Goal: Book appointment/travel/reservation

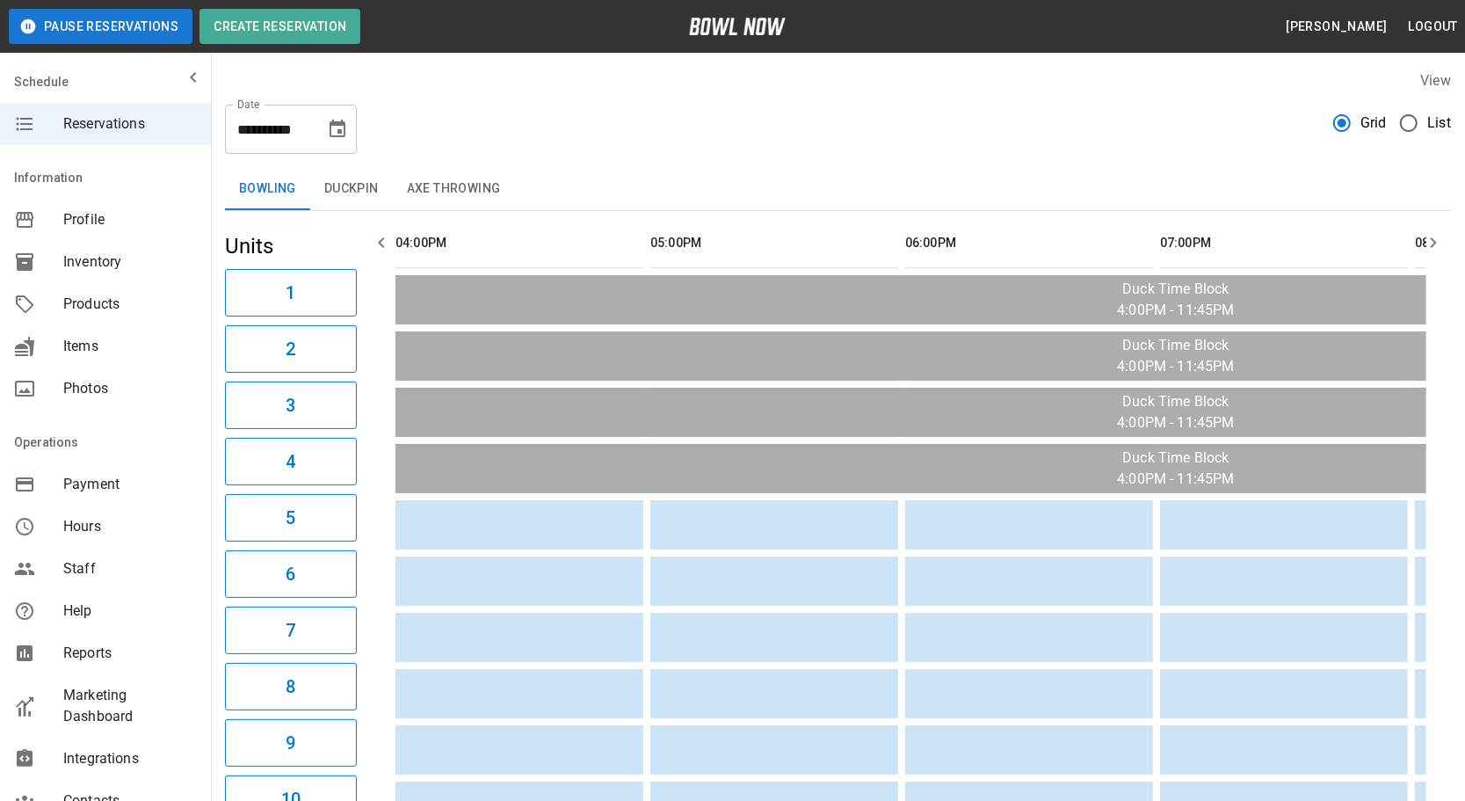
click at [1434, 246] on icon "button" at bounding box center [1433, 242] width 21 height 21
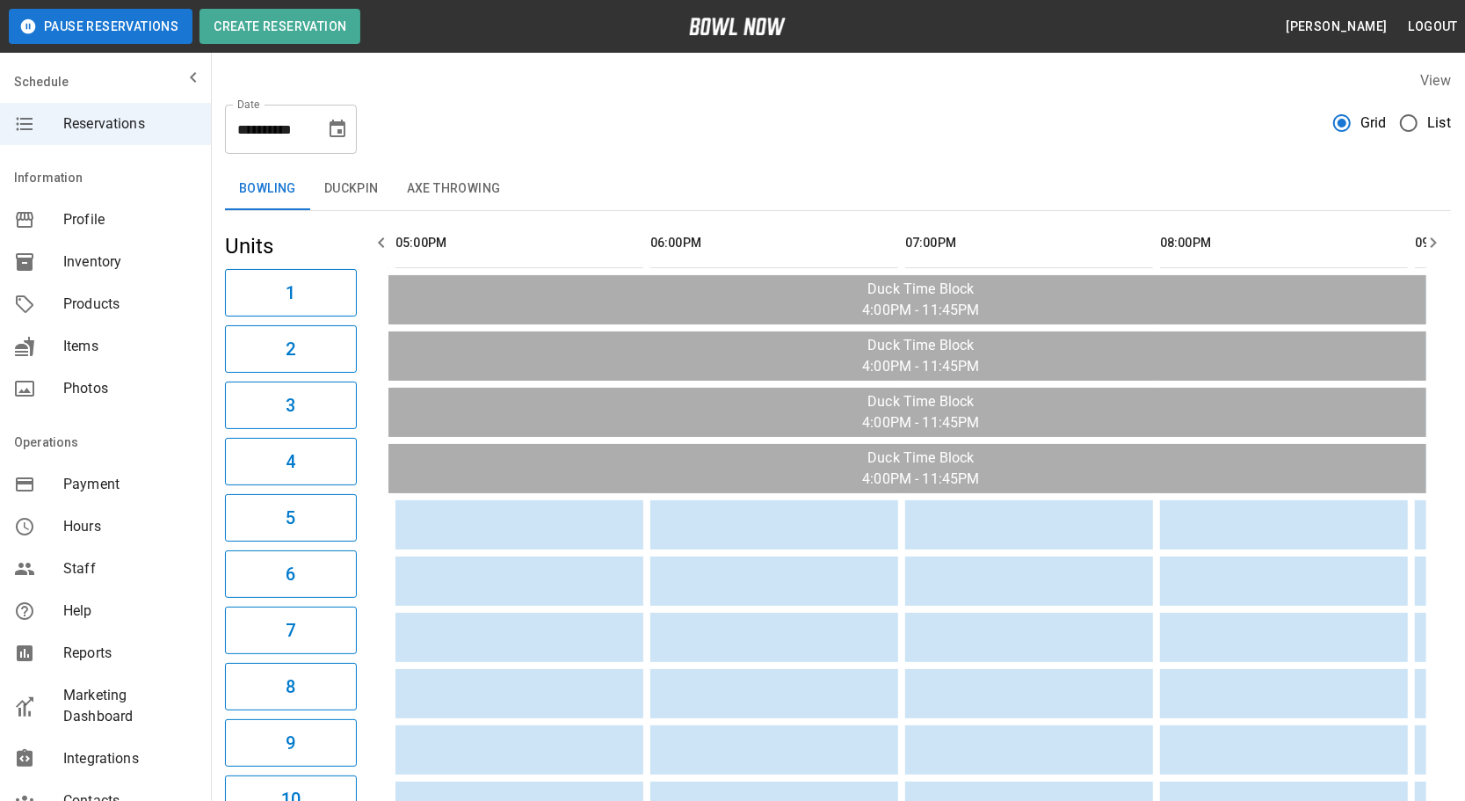
click at [1436, 243] on icon "button" at bounding box center [1433, 242] width 21 height 21
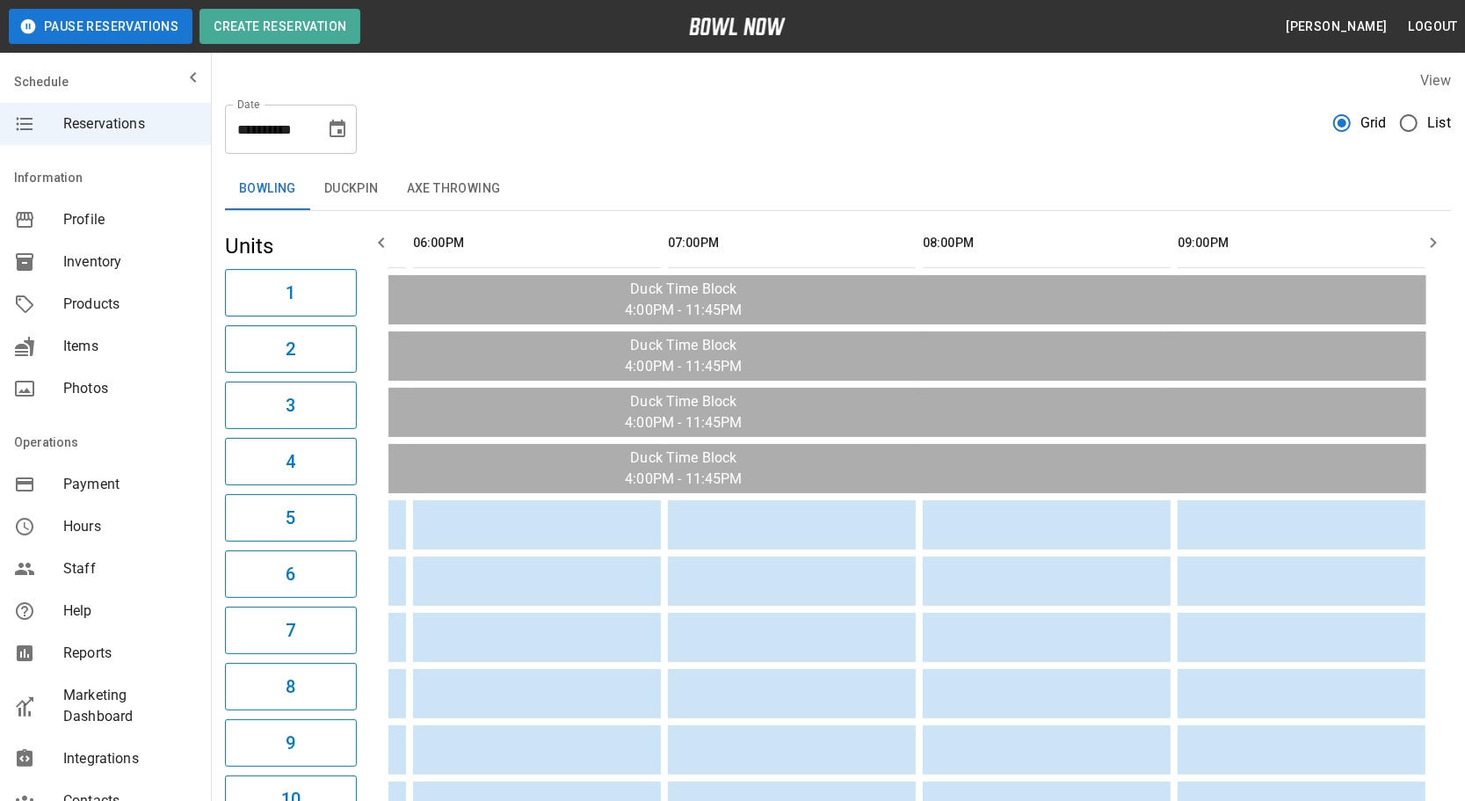
click at [1436, 243] on icon "button" at bounding box center [1433, 242] width 21 height 21
click at [379, 252] on icon "button" at bounding box center [381, 242] width 21 height 21
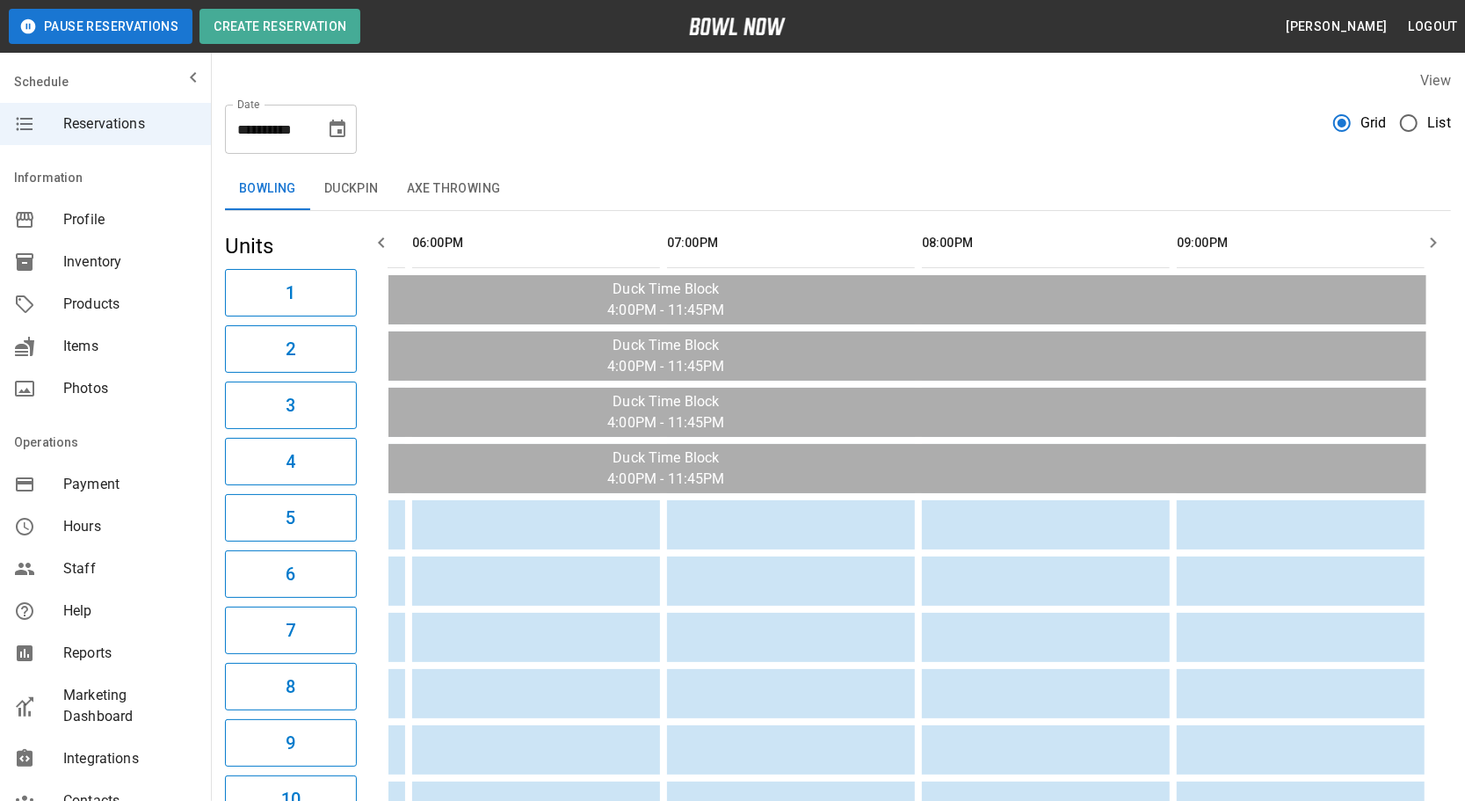
scroll to position [0, 255]
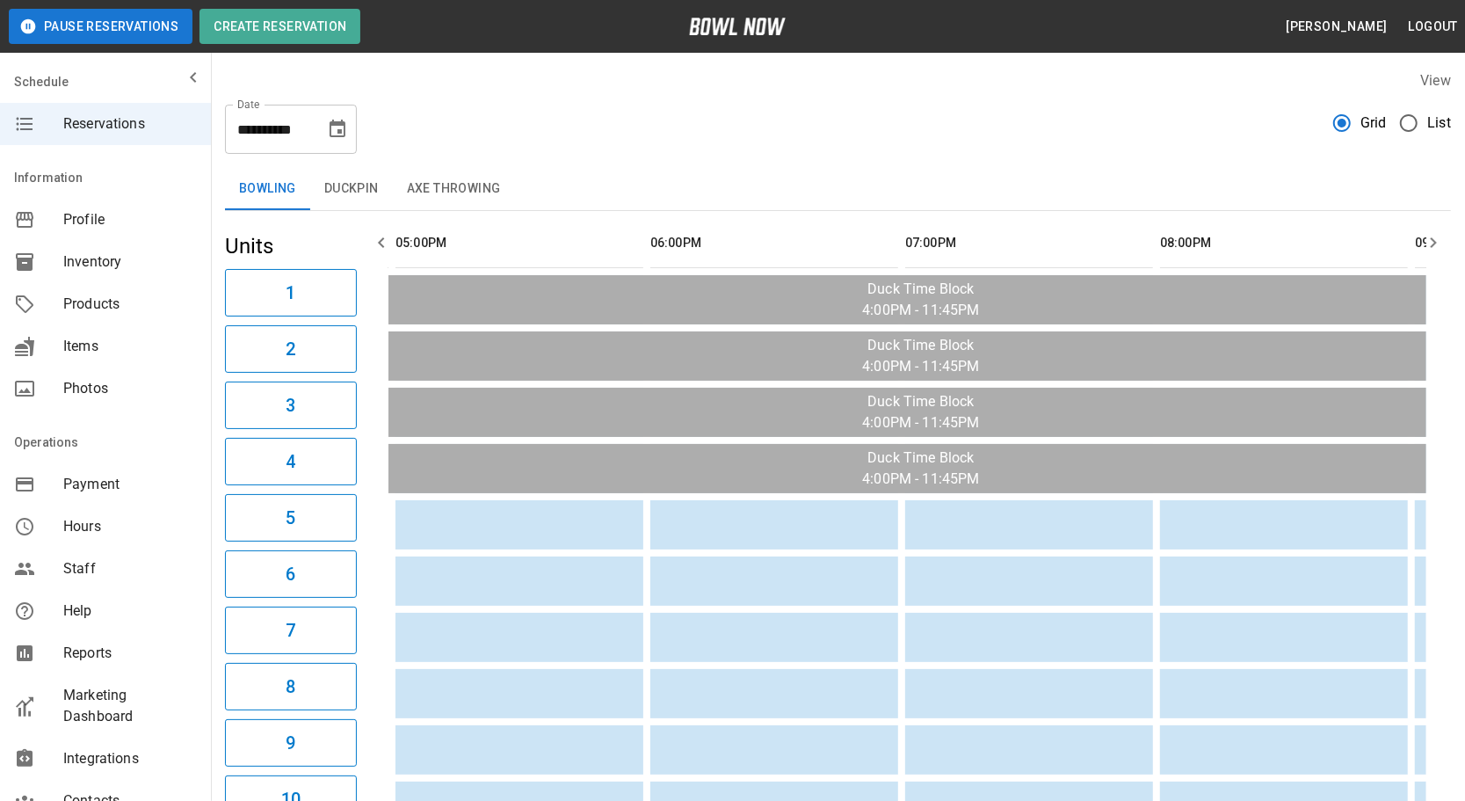
click at [379, 252] on icon "button" at bounding box center [381, 242] width 21 height 21
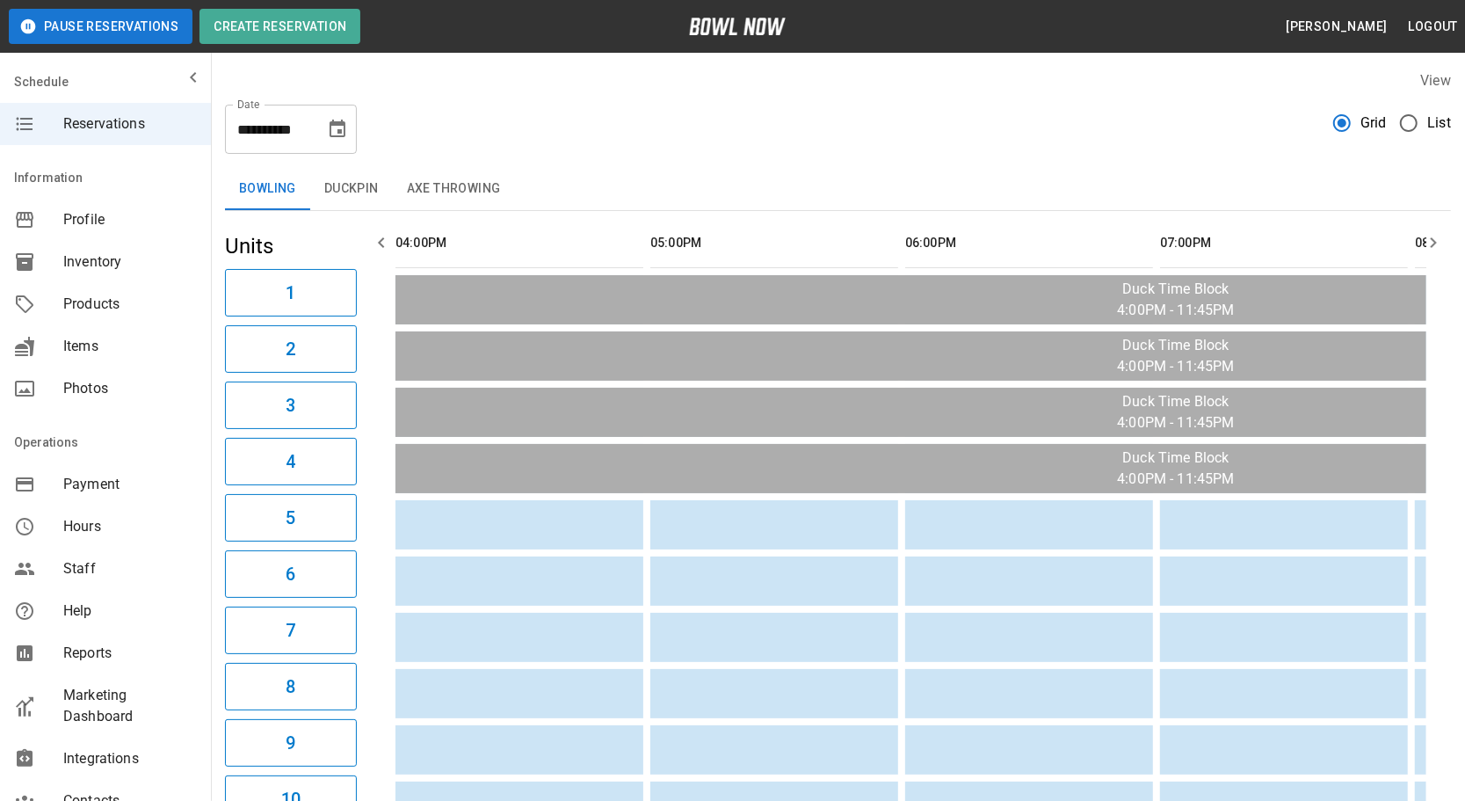
click at [379, 252] on icon "button" at bounding box center [381, 242] width 21 height 21
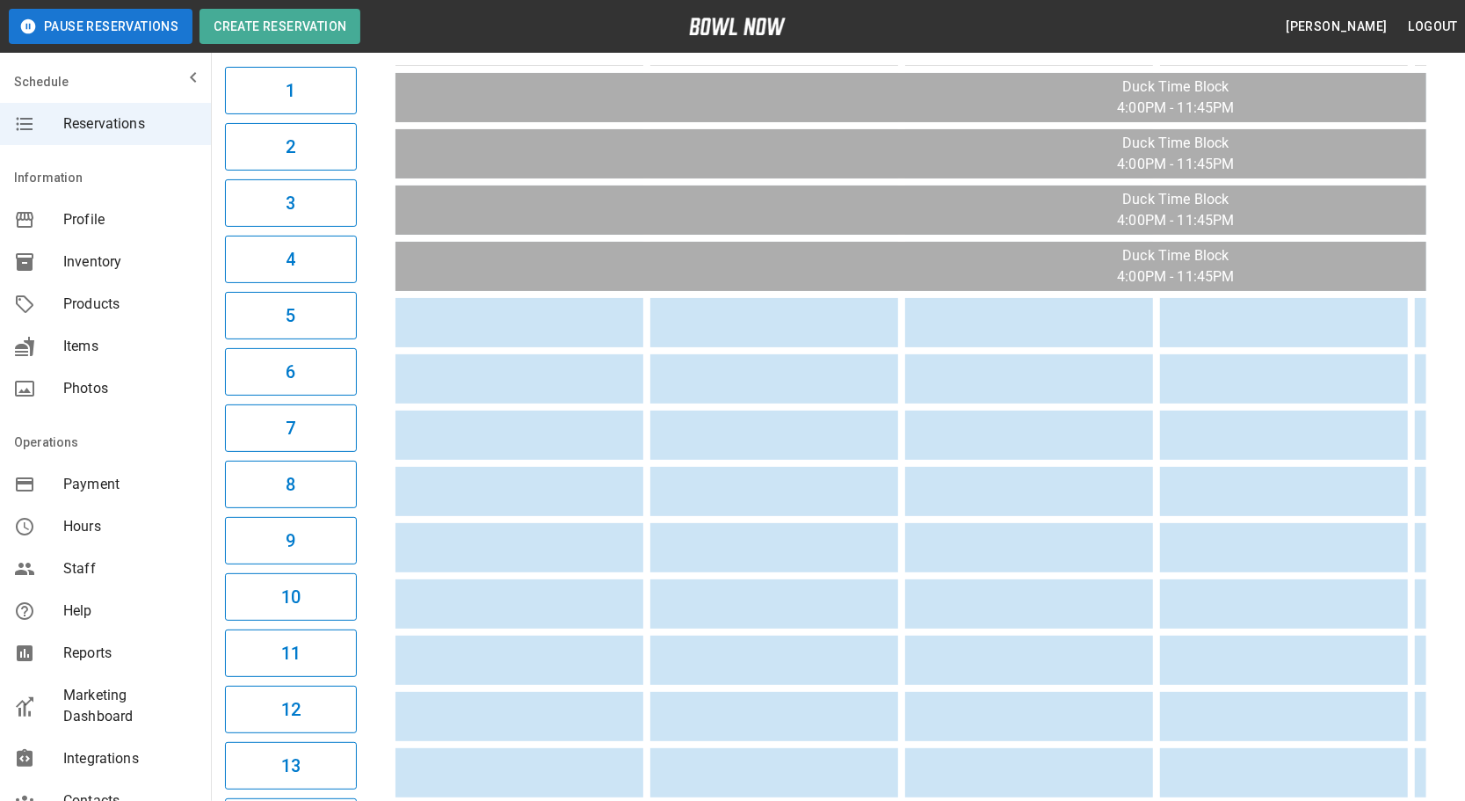
scroll to position [79, 0]
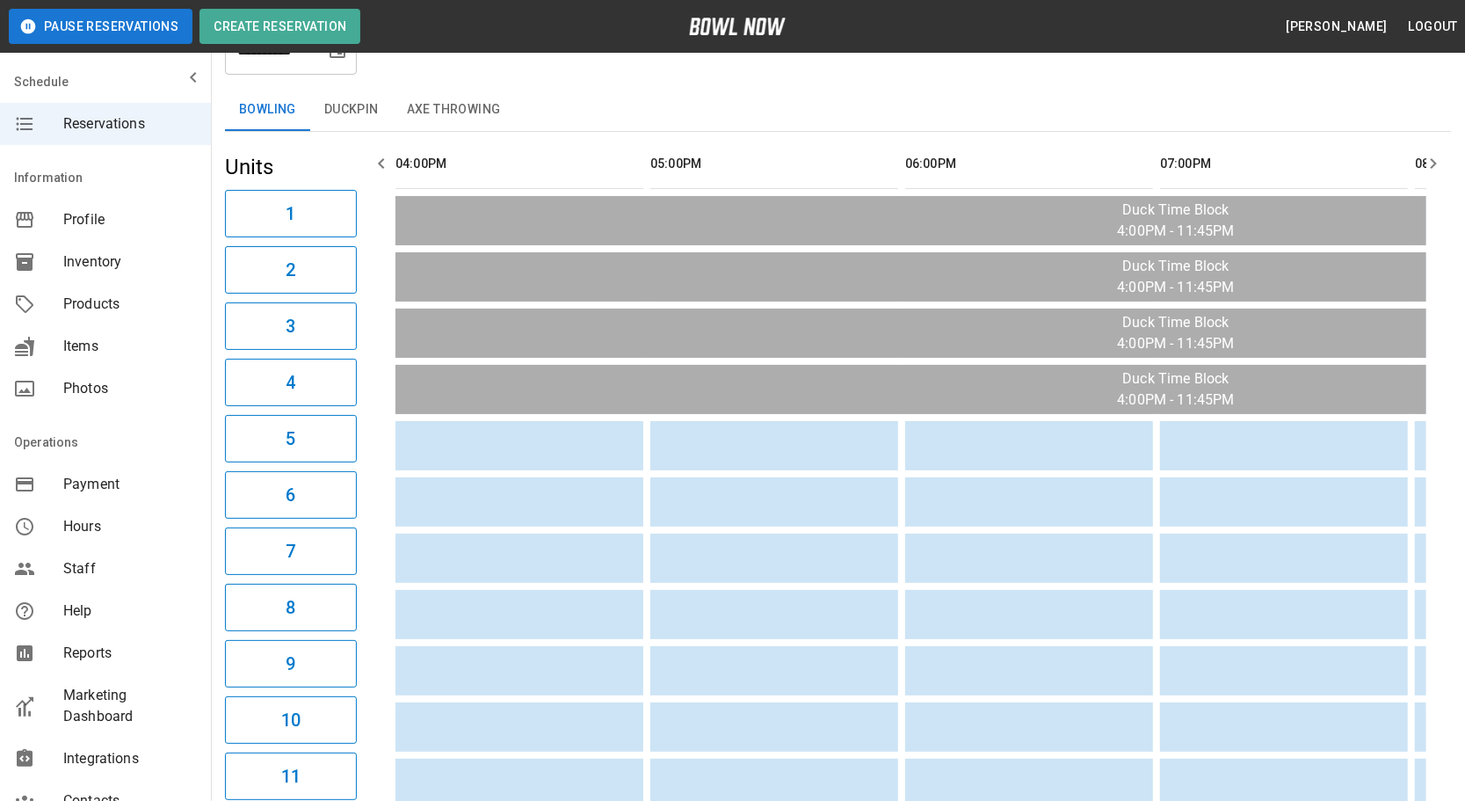
click at [371, 120] on button "Duckpin" at bounding box center [351, 110] width 83 height 42
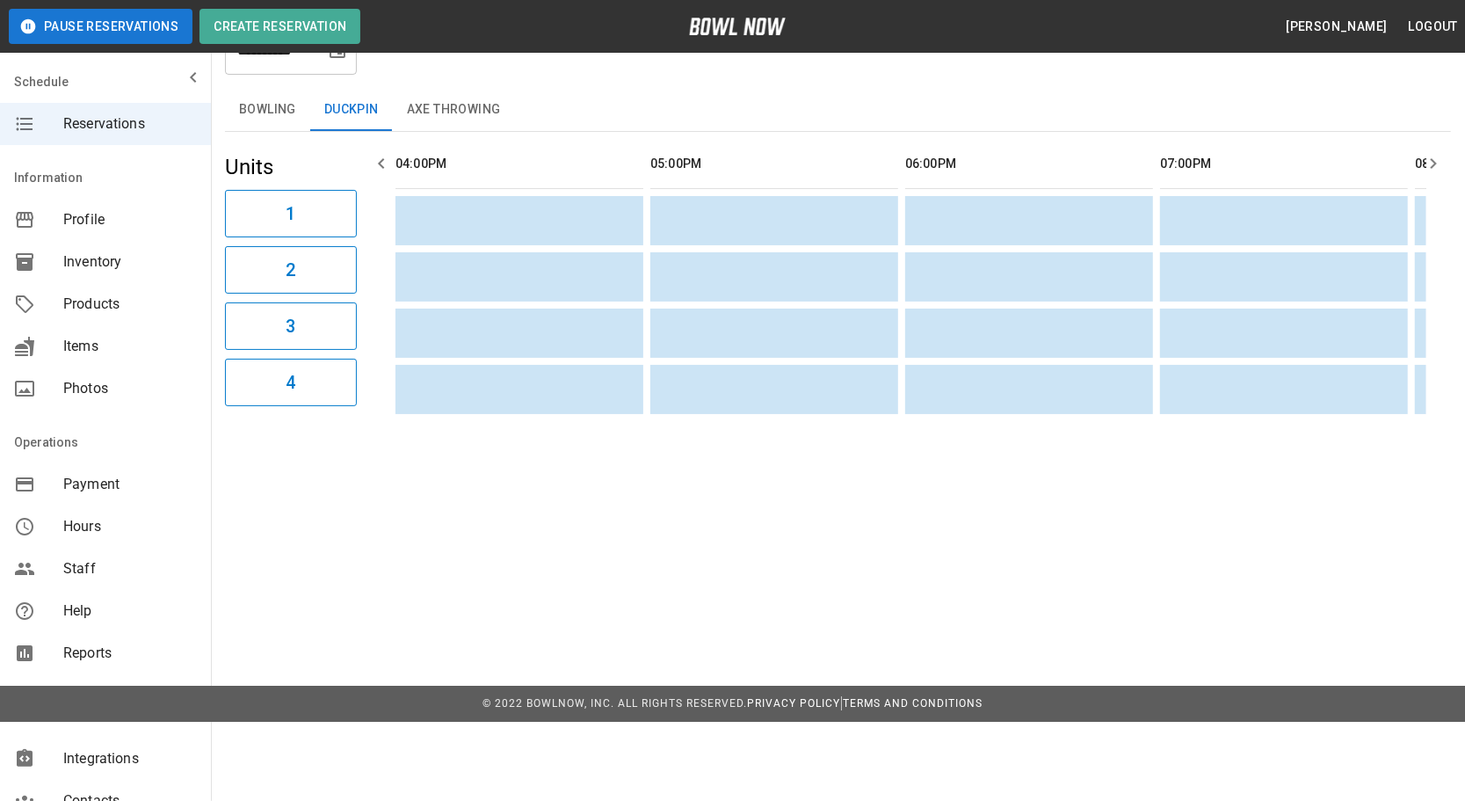
scroll to position [0, 0]
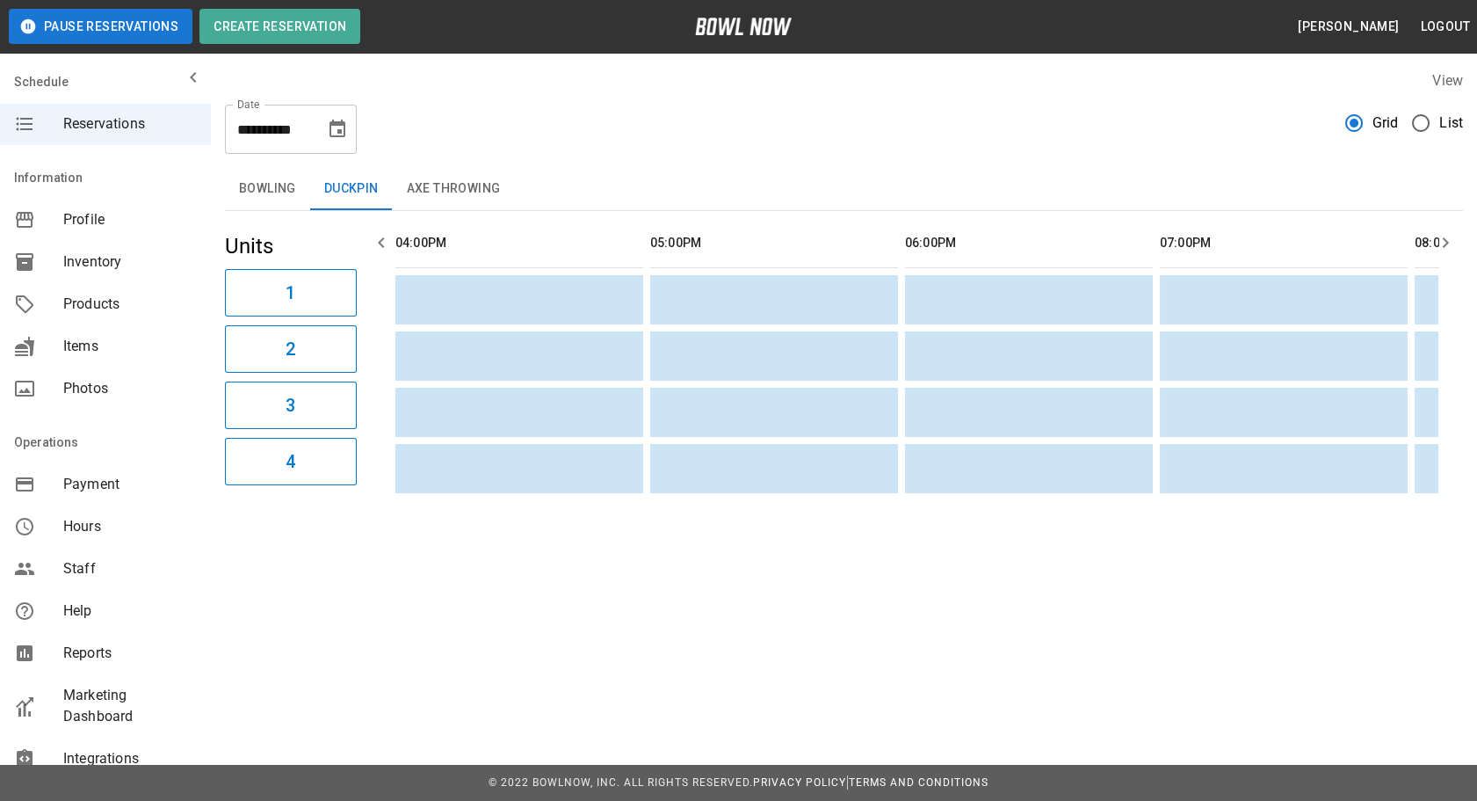
click at [489, 196] on button "Axe Throwing" at bounding box center [454, 189] width 122 height 42
click at [345, 130] on icon "Choose date, selected date is Sep 3, 2025" at bounding box center [338, 129] width 16 height 18
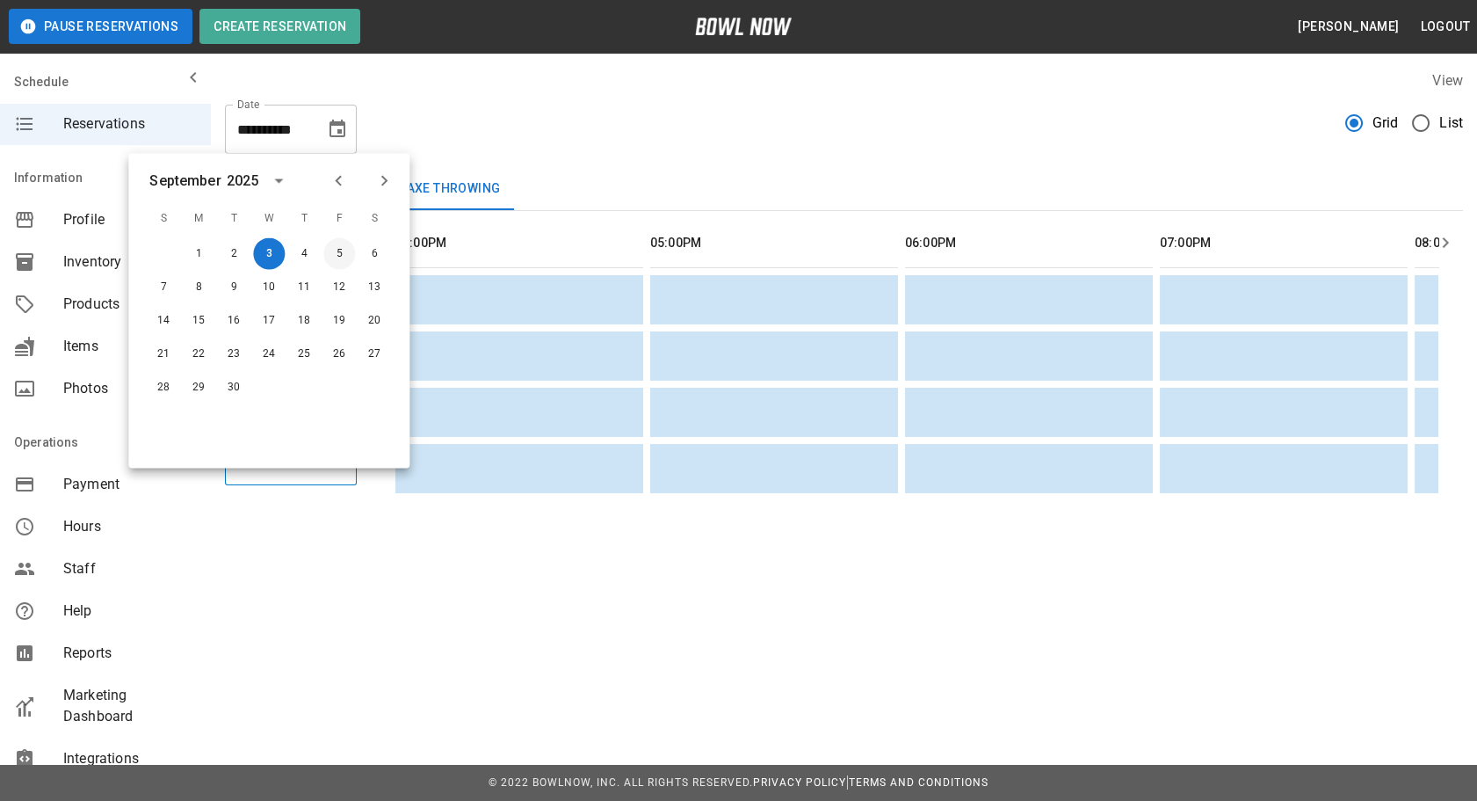
click at [348, 254] on button "5" at bounding box center [339, 254] width 32 height 32
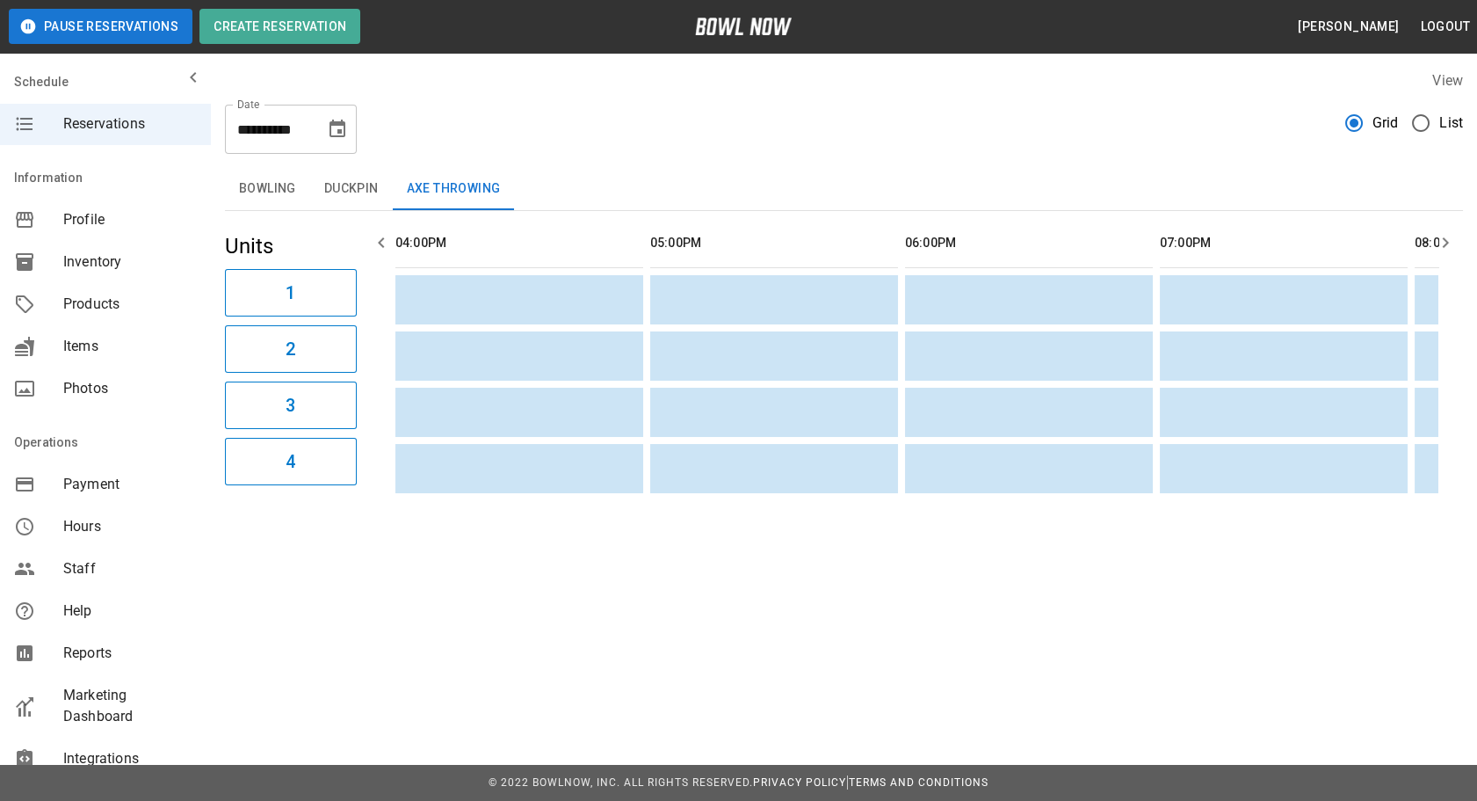
click at [348, 192] on button "Duckpin" at bounding box center [351, 189] width 83 height 42
click at [246, 192] on button "Bowling" at bounding box center [267, 189] width 85 height 42
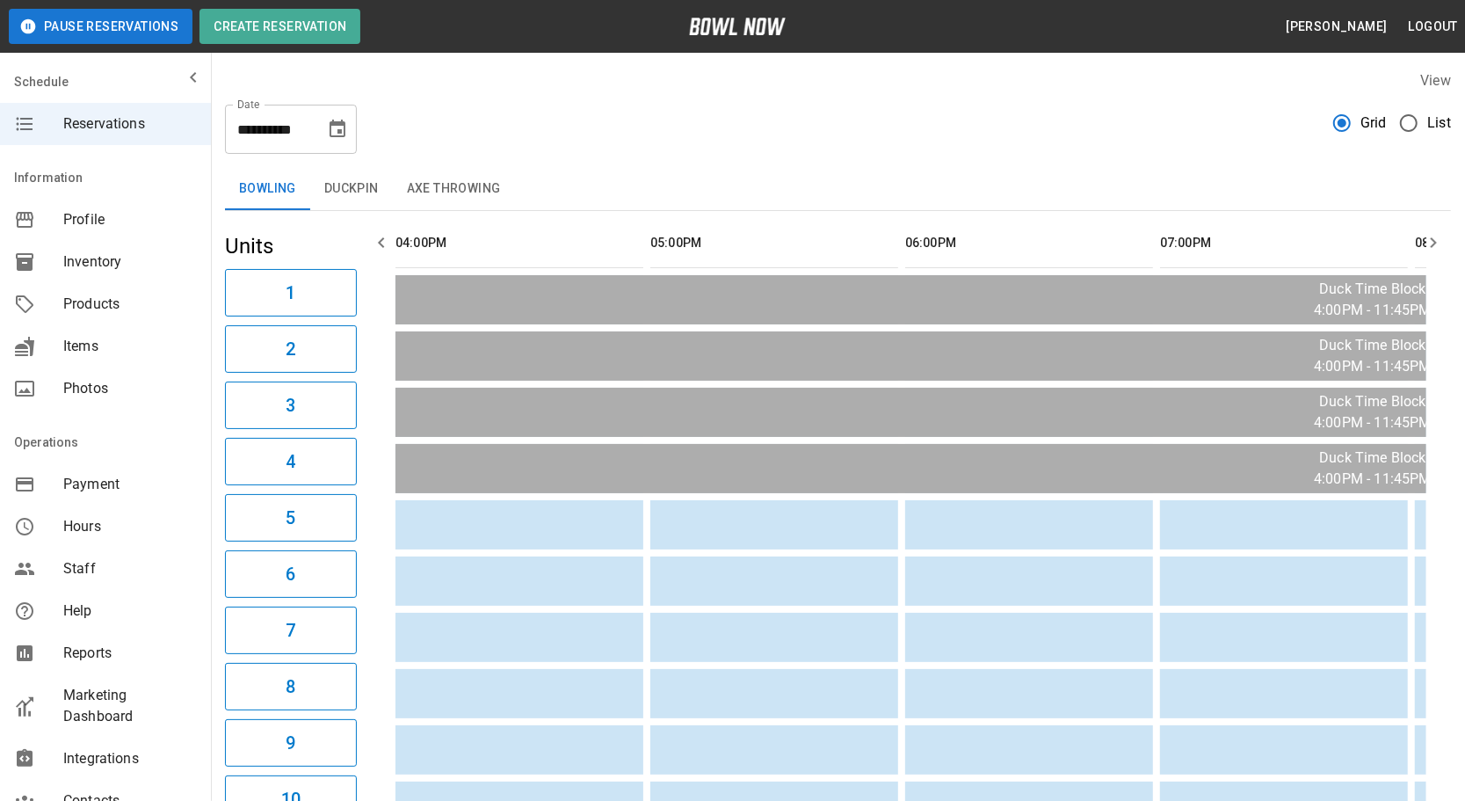
click at [1433, 250] on icon "button" at bounding box center [1433, 242] width 21 height 21
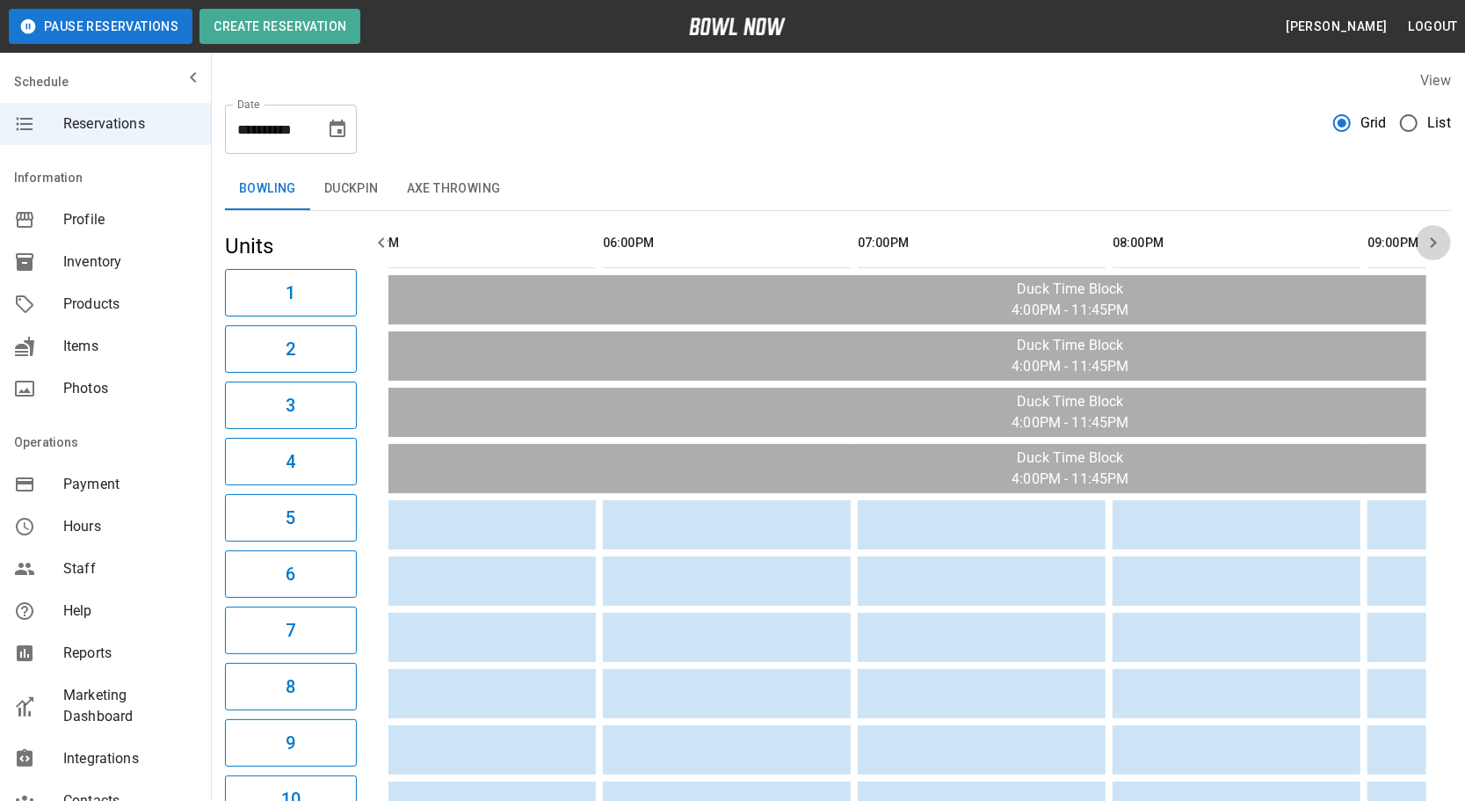
click at [1433, 250] on icon "button" at bounding box center [1433, 242] width 21 height 21
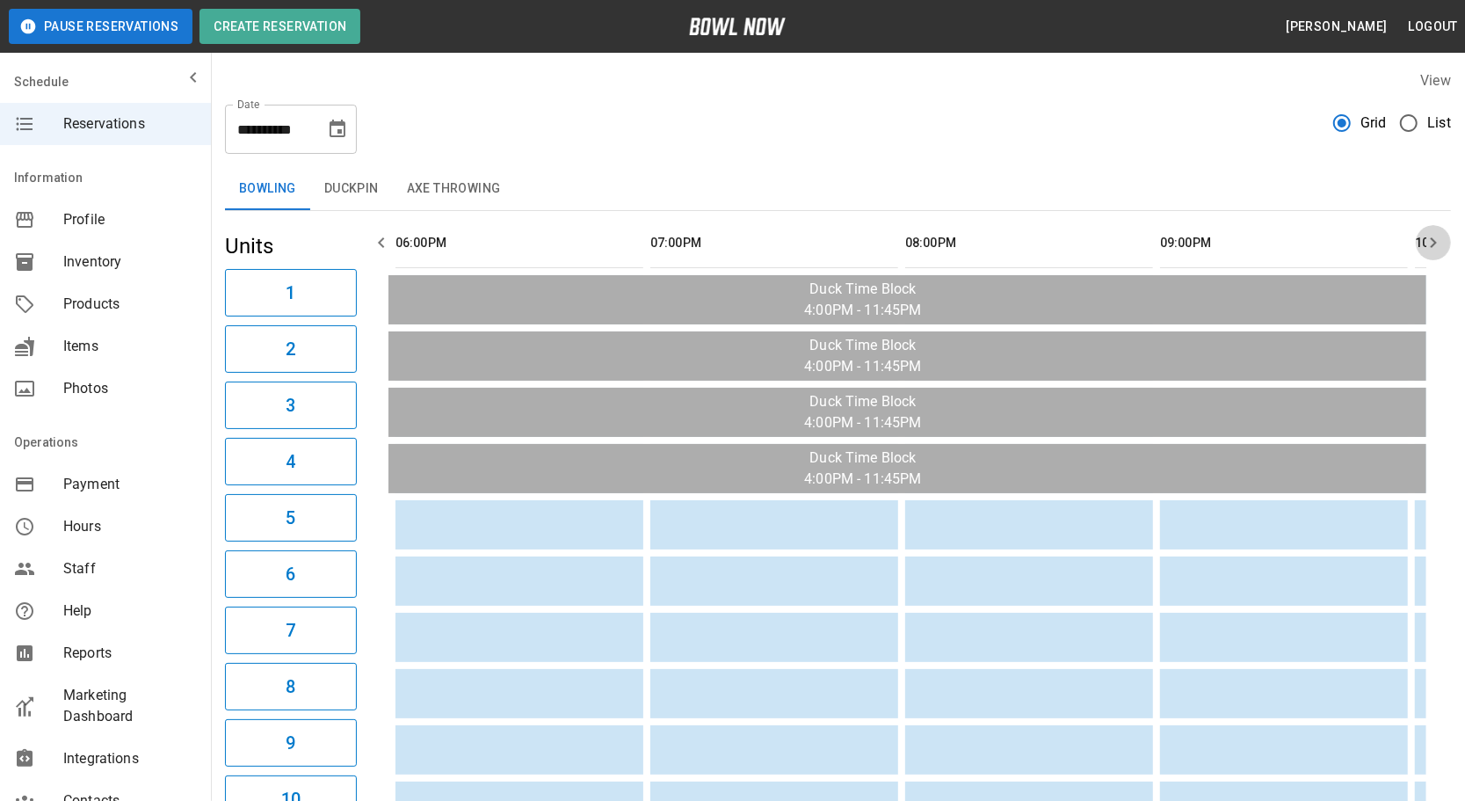
click at [1433, 250] on icon "button" at bounding box center [1433, 242] width 21 height 21
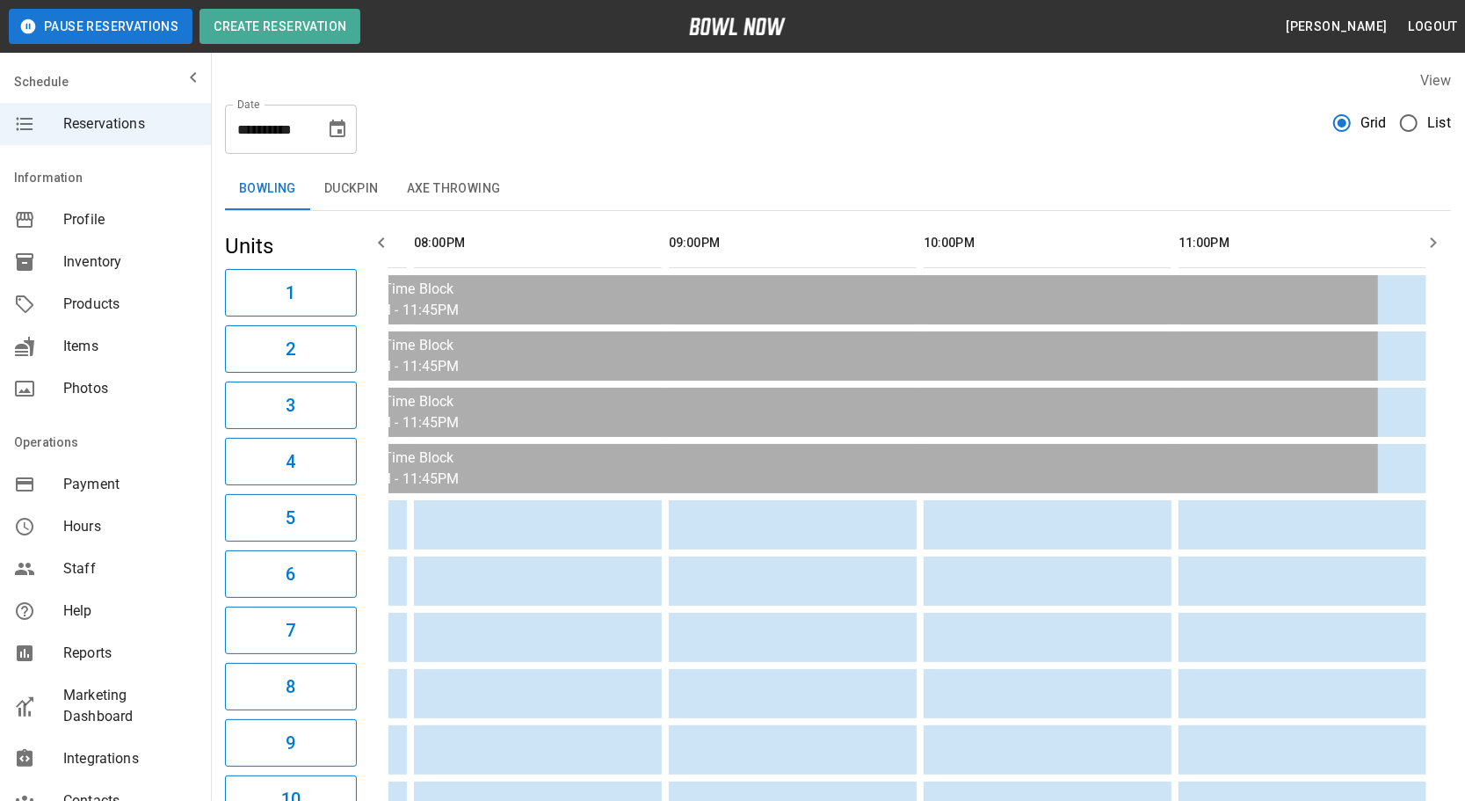
click at [1433, 249] on icon "button" at bounding box center [1433, 242] width 21 height 21
click at [1081, 228] on th "sticky table" at bounding box center [1091, 243] width 57 height 50
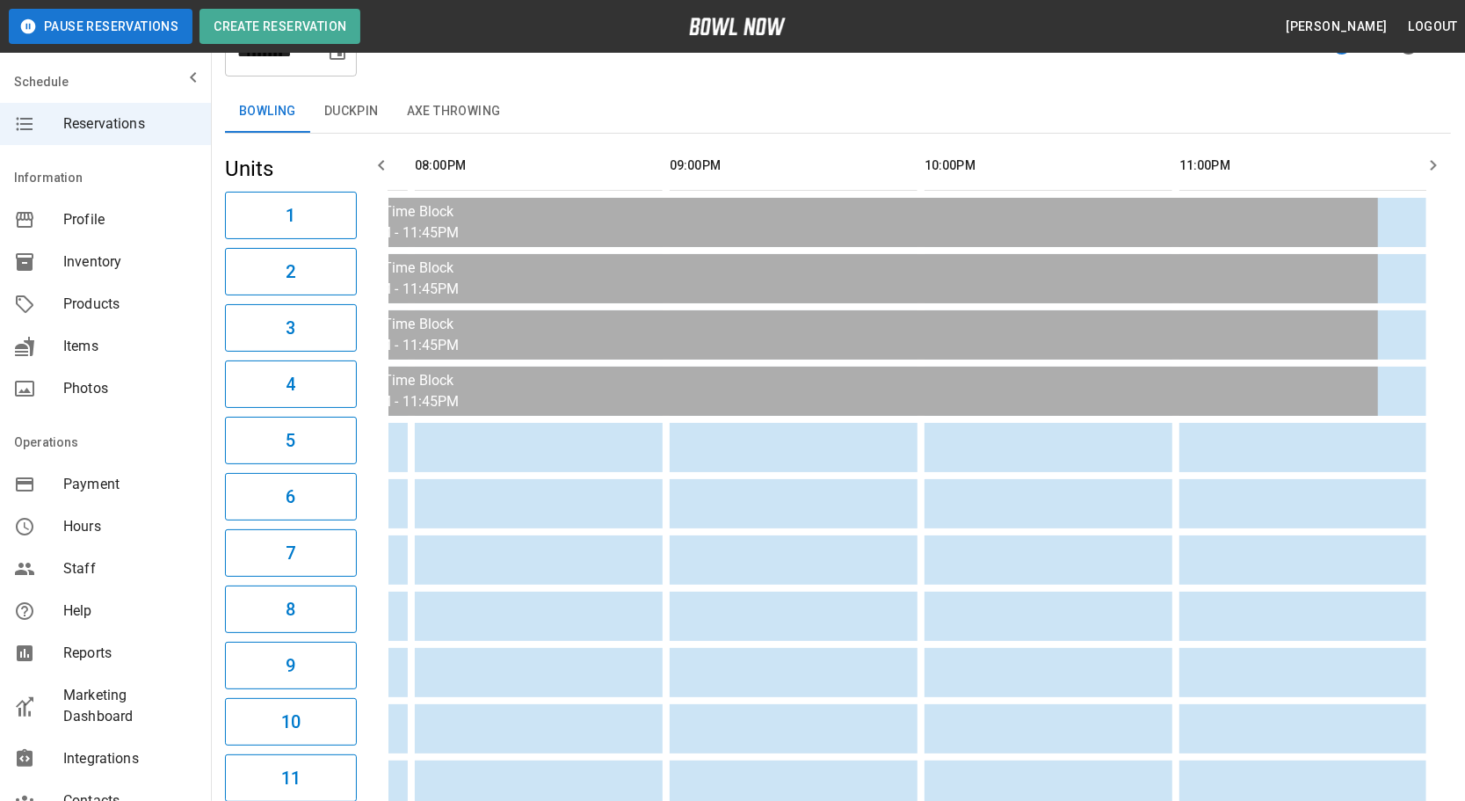
scroll to position [0, 0]
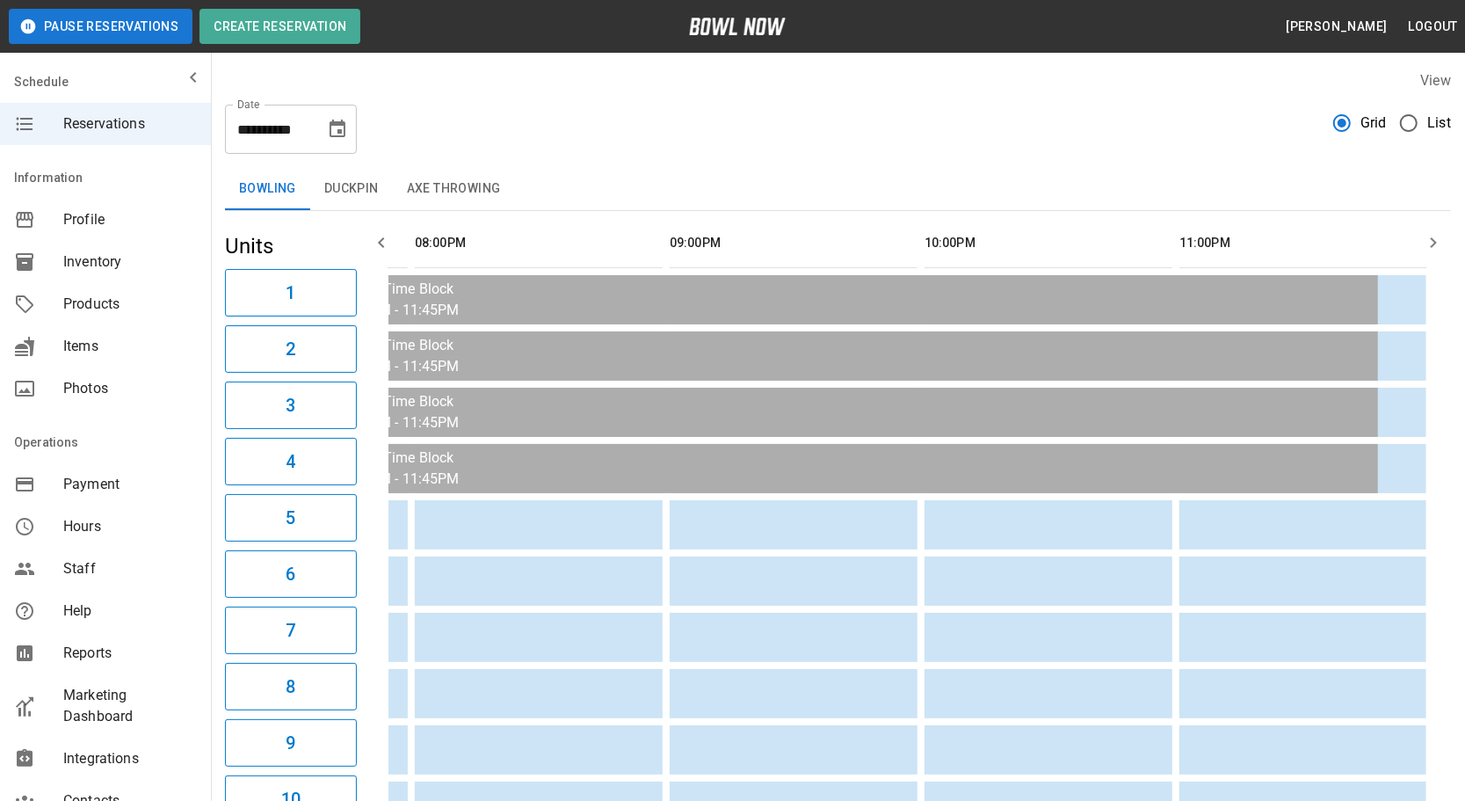
click at [352, 127] on button "Choose date, selected date is Sep 5, 2025" at bounding box center [337, 129] width 35 height 35
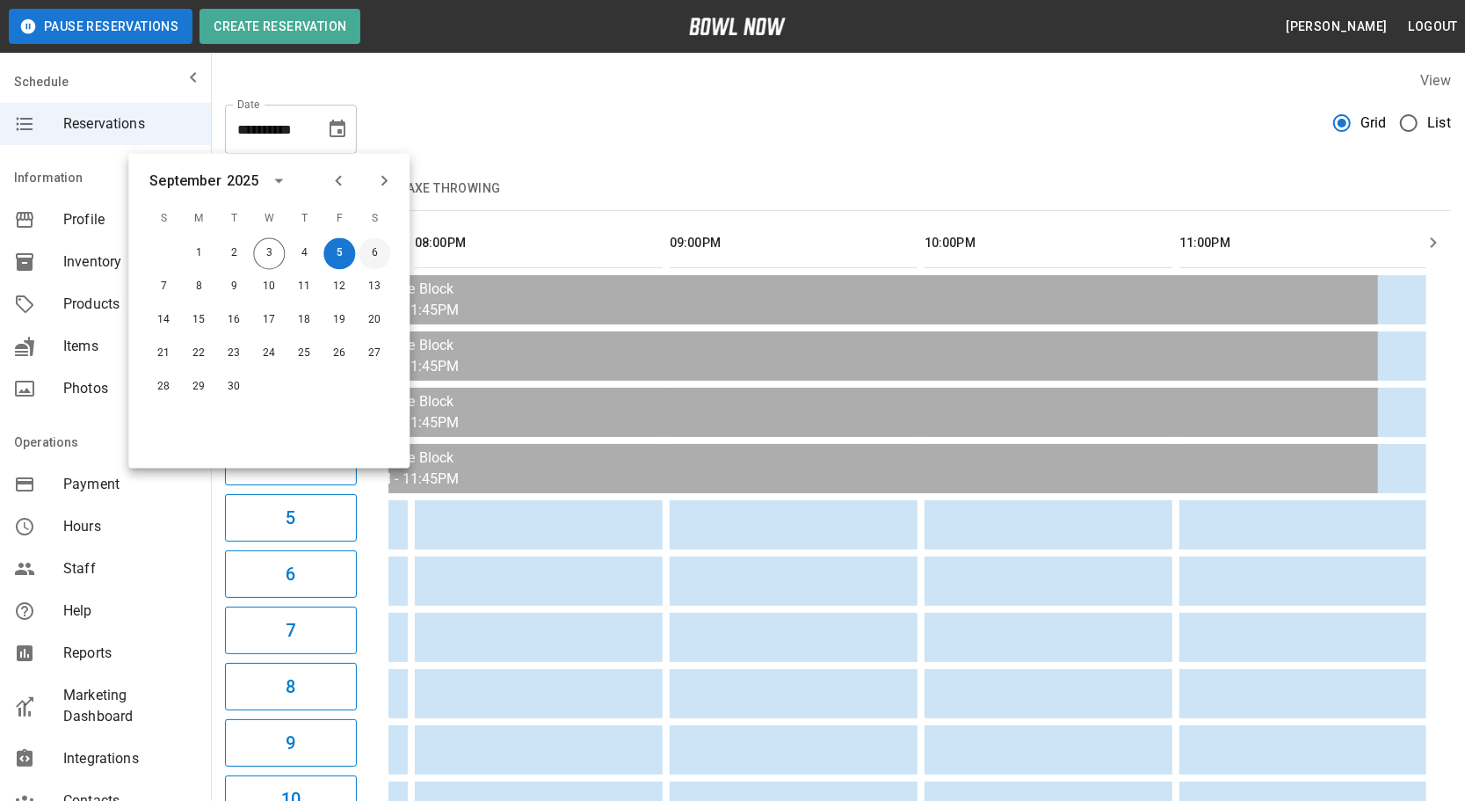
click at [380, 260] on button "6" at bounding box center [375, 254] width 32 height 32
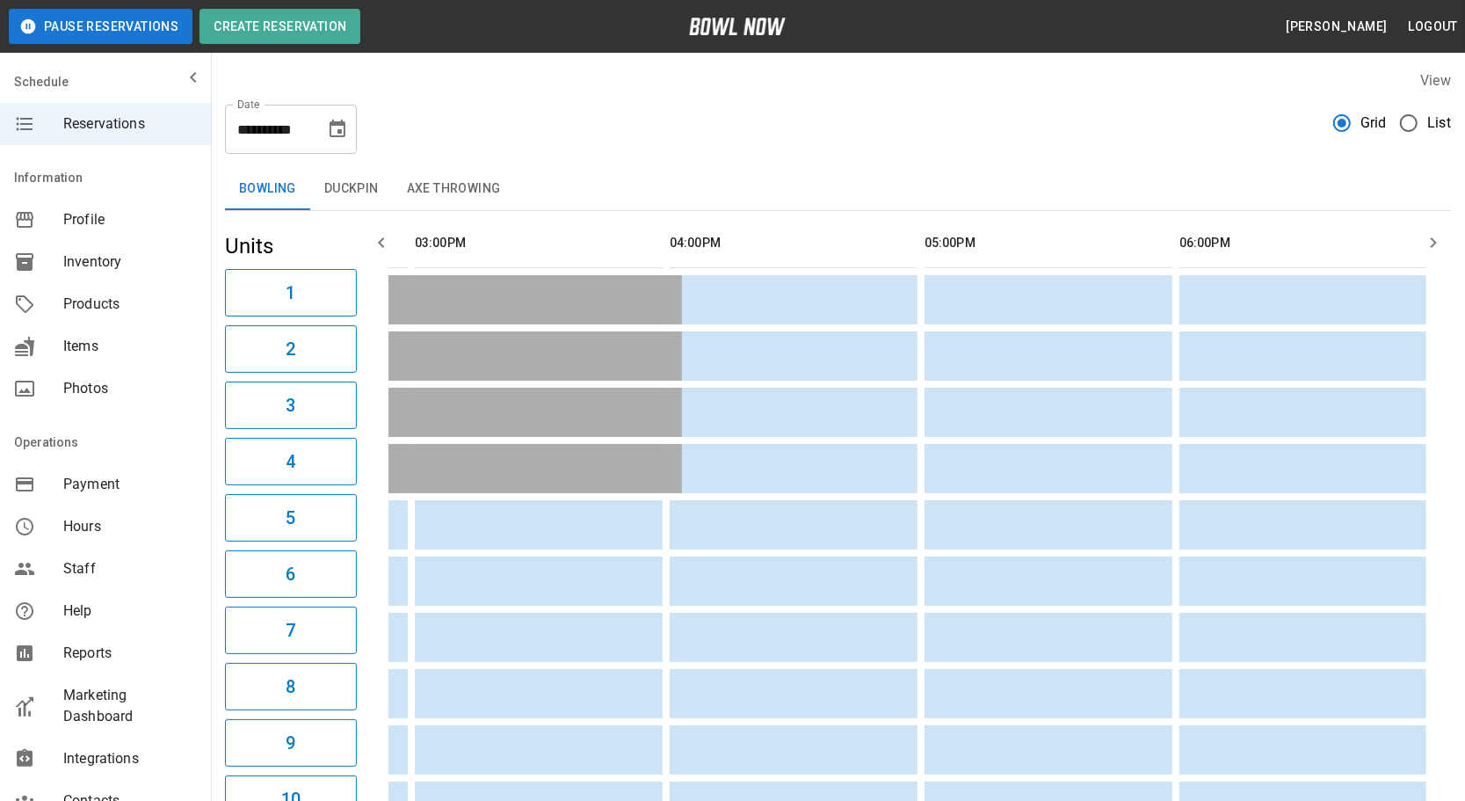
click at [373, 241] on icon "button" at bounding box center [381, 242] width 21 height 21
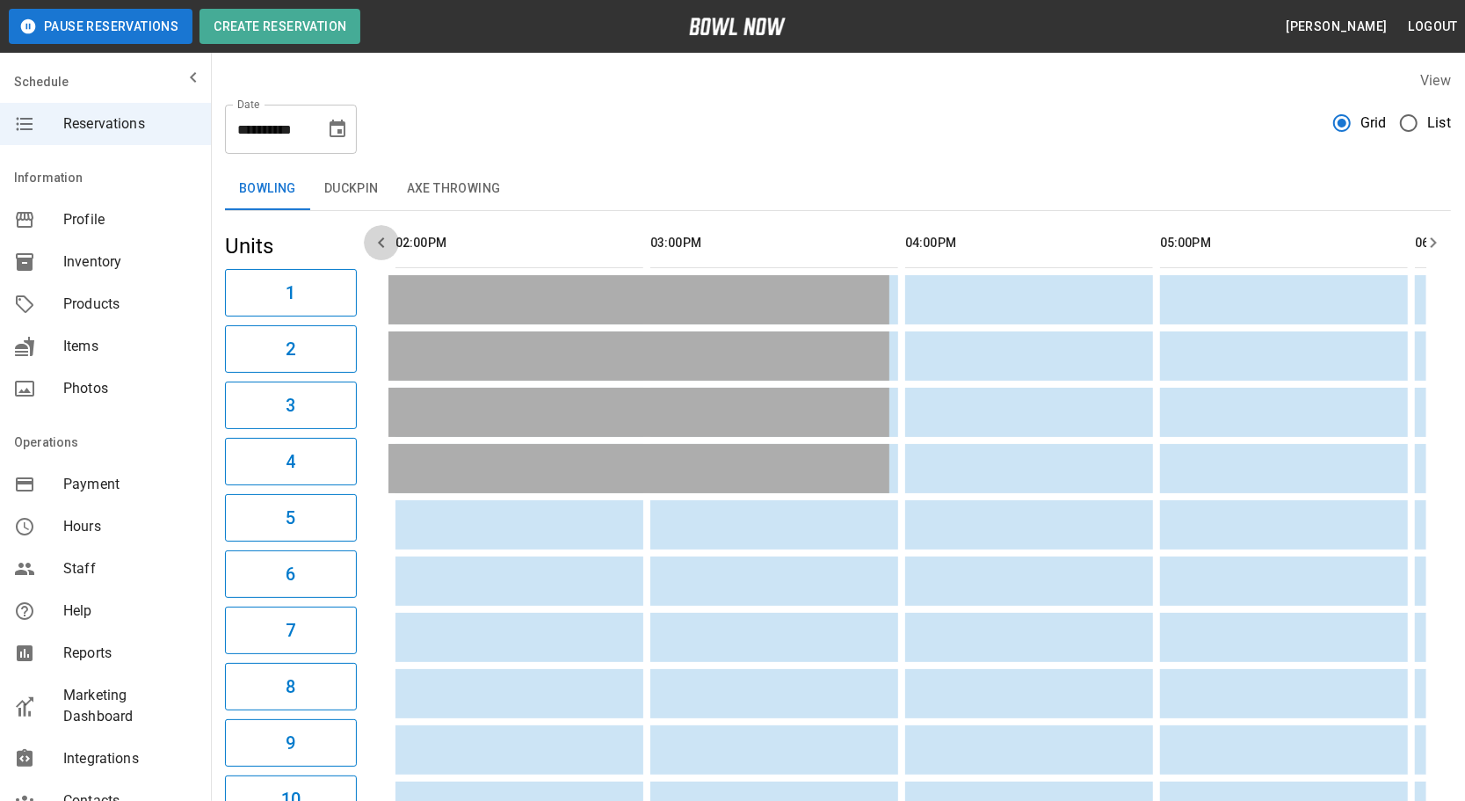
click at [373, 241] on icon "button" at bounding box center [381, 242] width 21 height 21
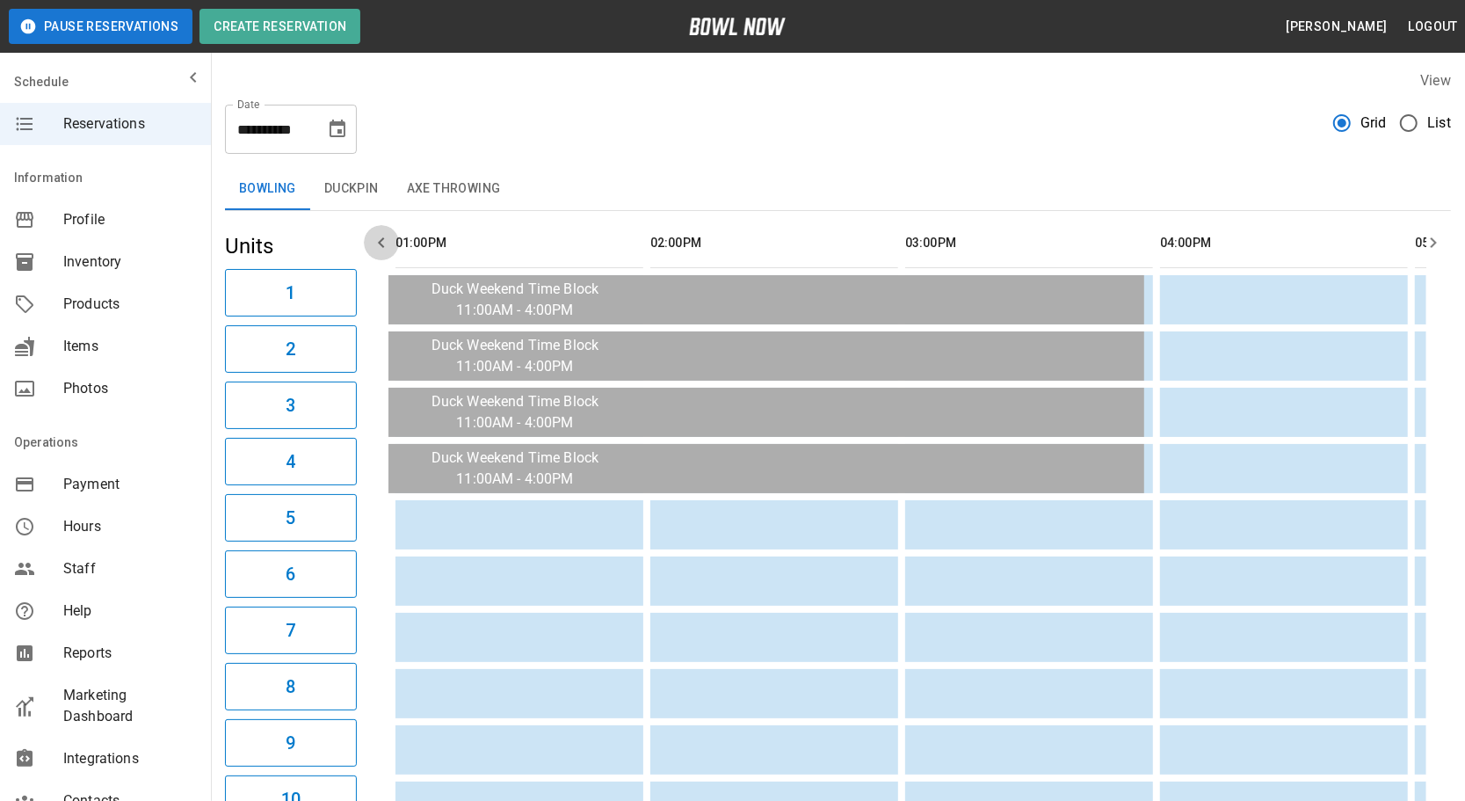
click at [373, 241] on icon "button" at bounding box center [381, 242] width 21 height 21
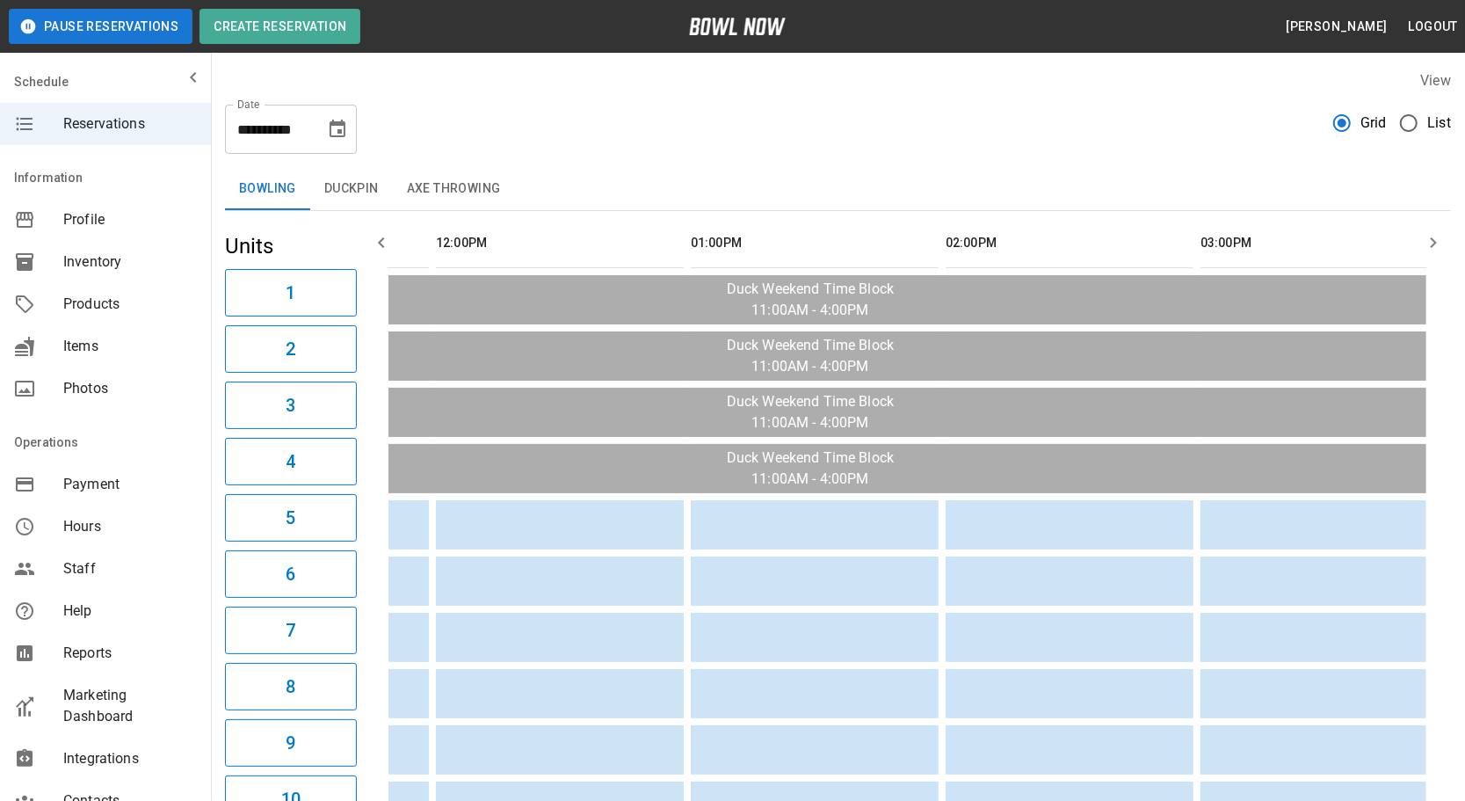
click at [373, 241] on icon "button" at bounding box center [381, 242] width 21 height 21
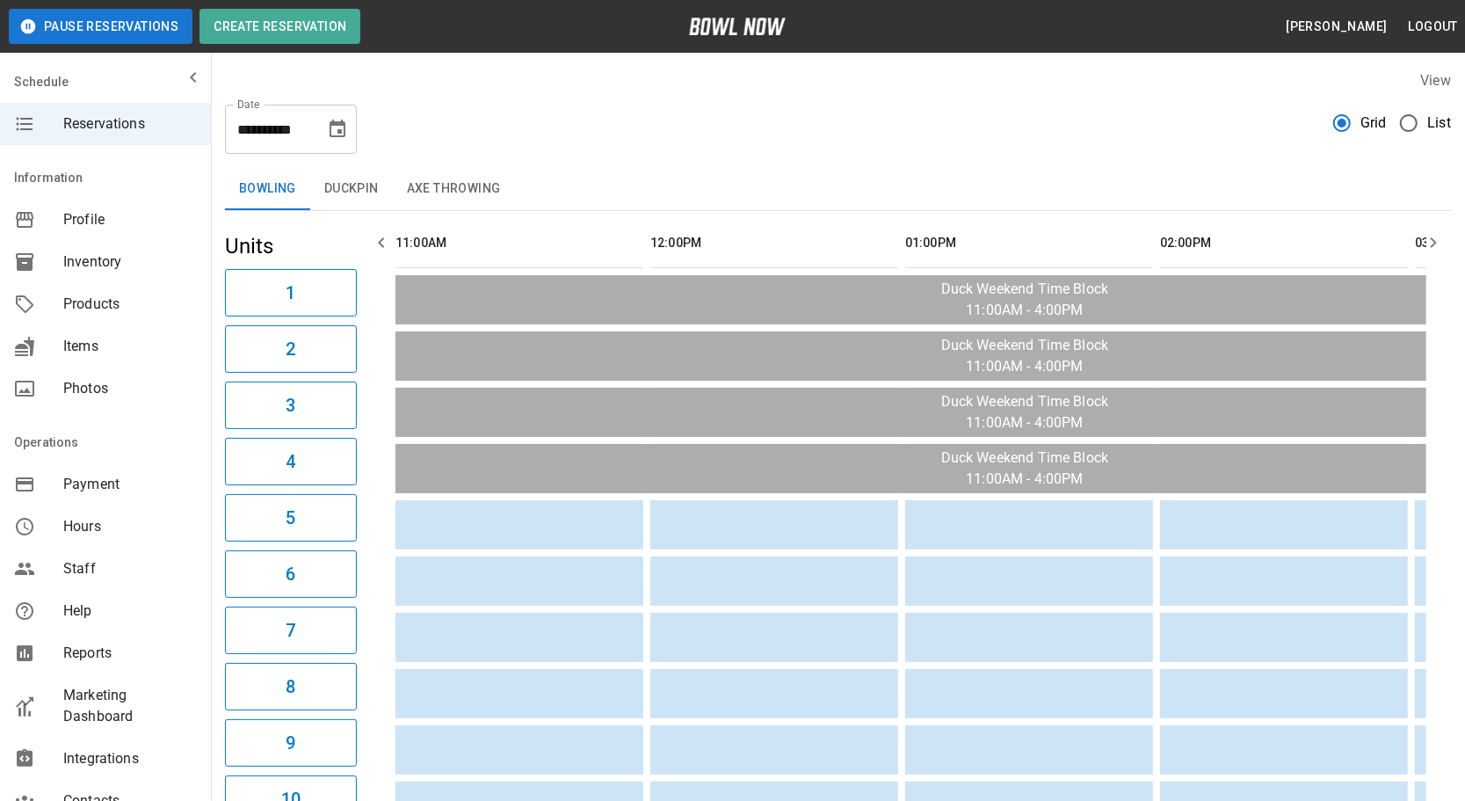
click at [373, 241] on icon "button" at bounding box center [381, 242] width 21 height 21
click at [802, 218] on th "sticky table" at bounding box center [808, 243] width 57 height 50
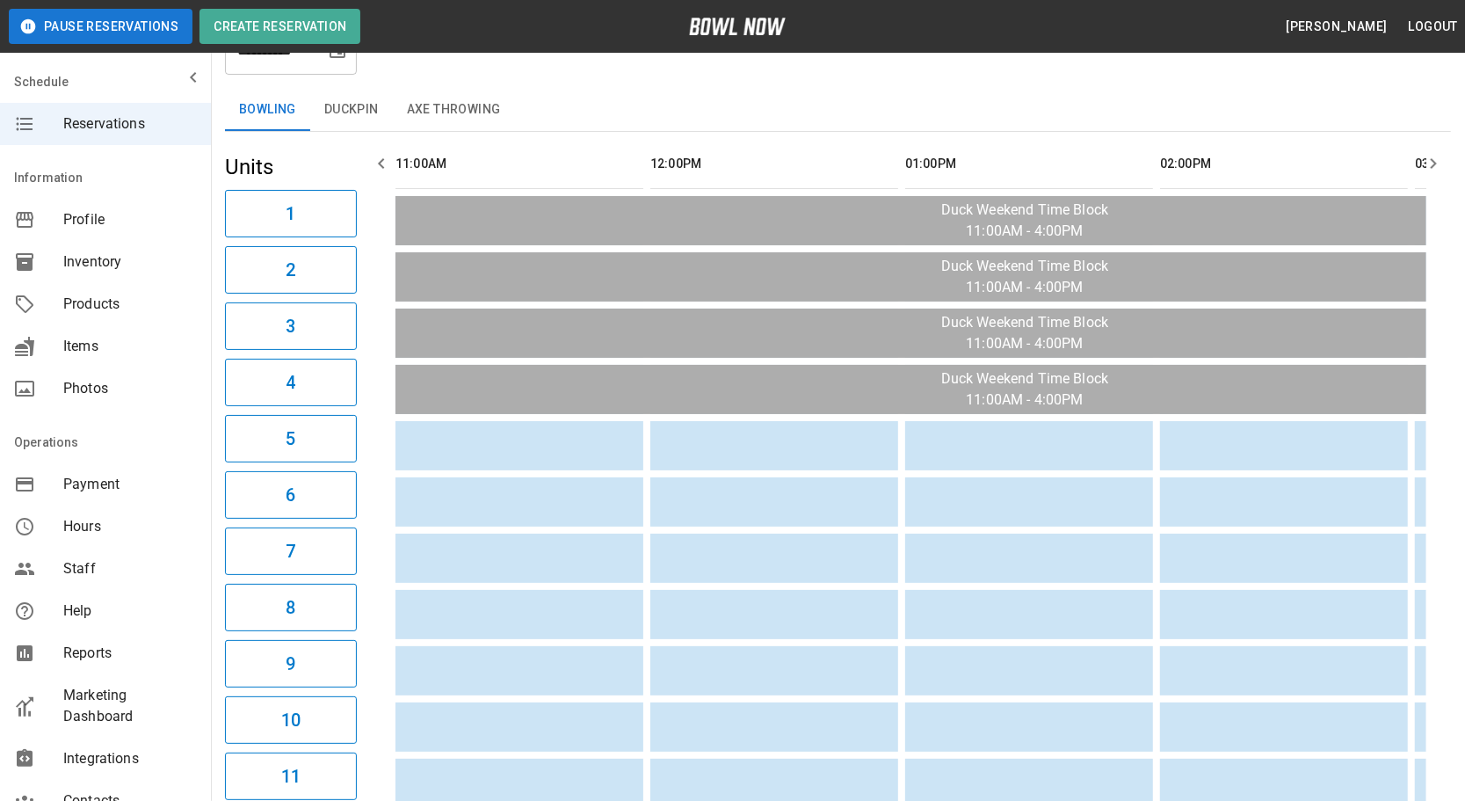
click at [1429, 162] on icon "button" at bounding box center [1433, 163] width 21 height 21
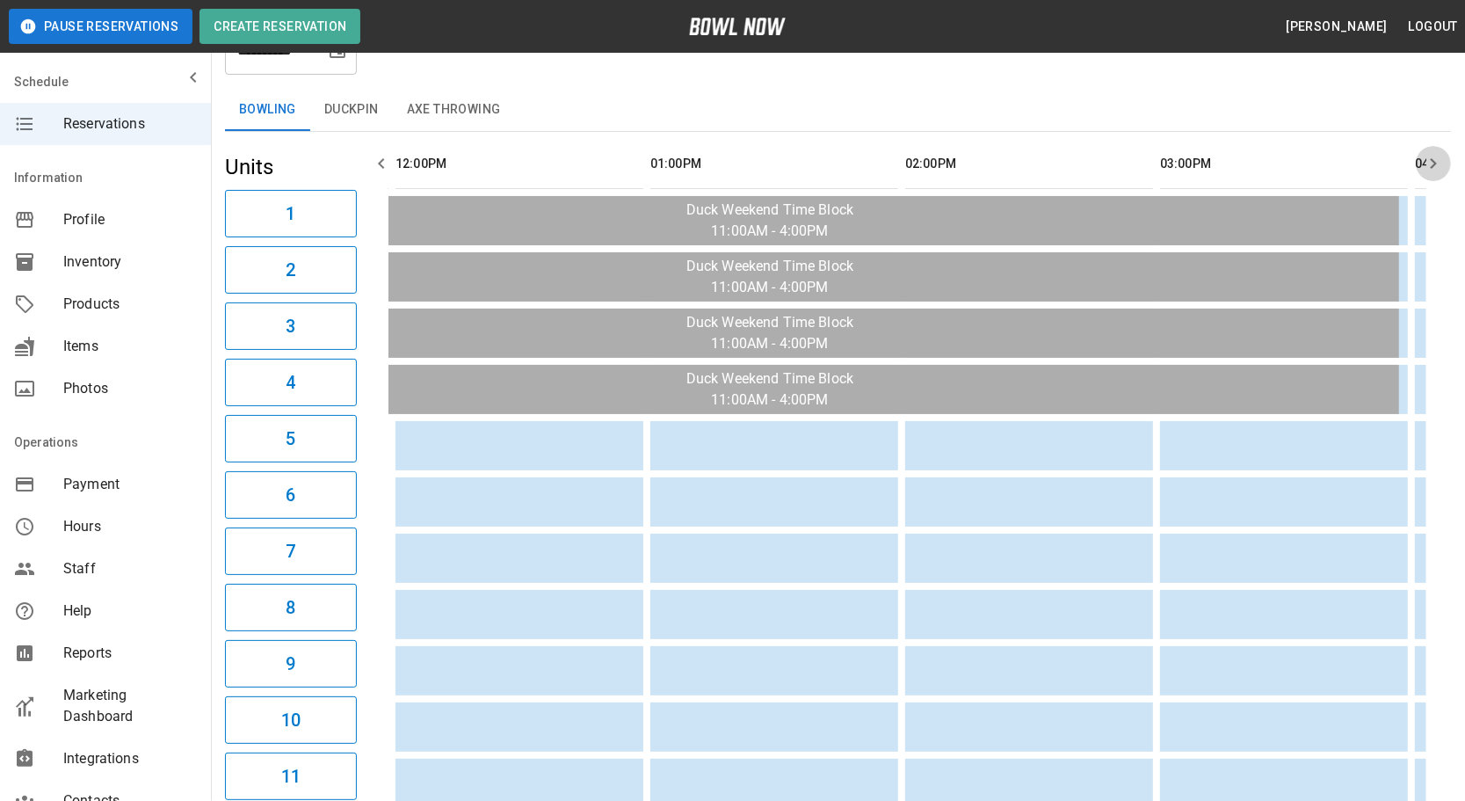
click at [1429, 162] on icon "button" at bounding box center [1433, 163] width 21 height 21
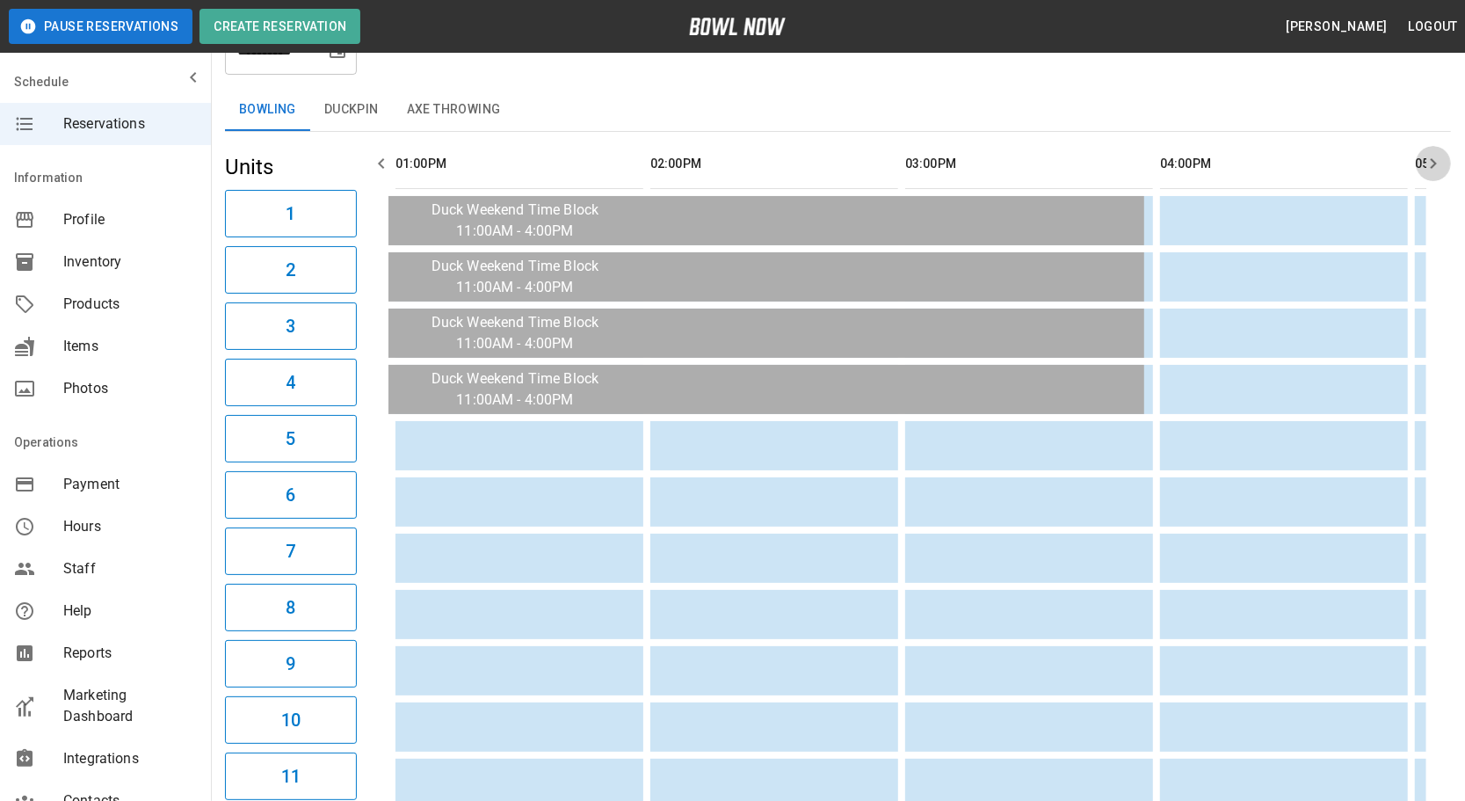
click at [1429, 162] on icon "button" at bounding box center [1433, 163] width 21 height 21
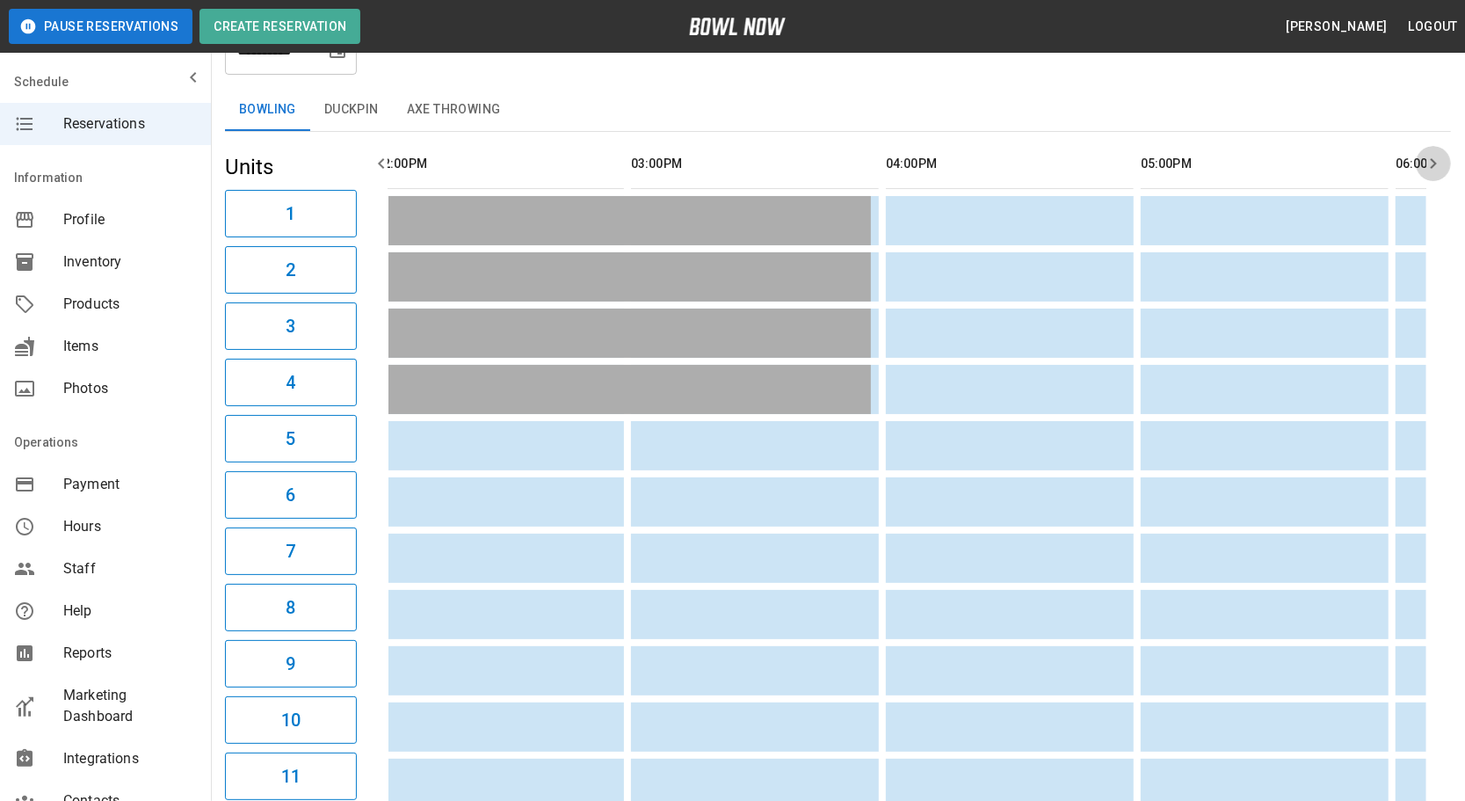
click at [1429, 162] on icon "button" at bounding box center [1433, 163] width 21 height 21
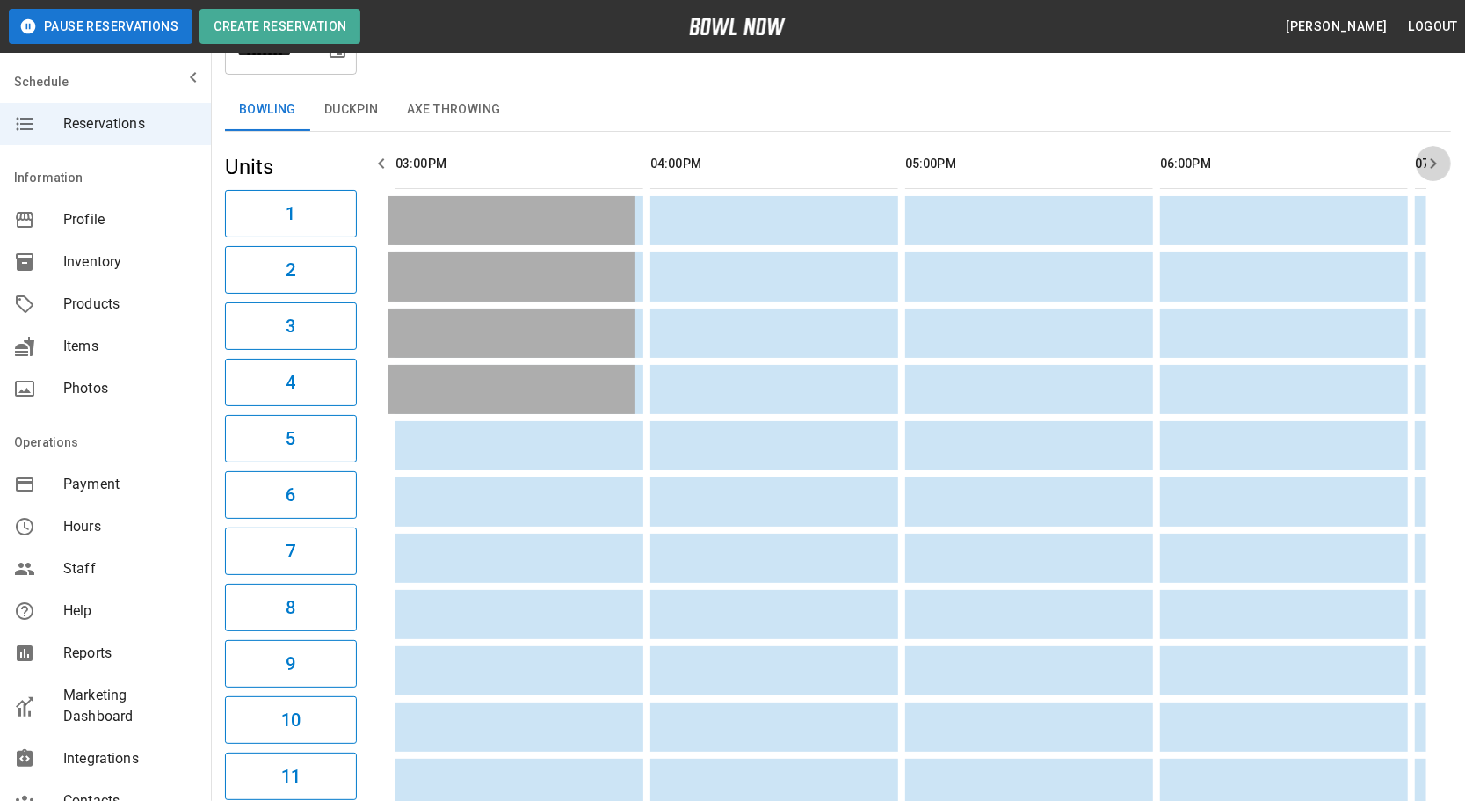
click at [1429, 162] on icon "button" at bounding box center [1433, 163] width 21 height 21
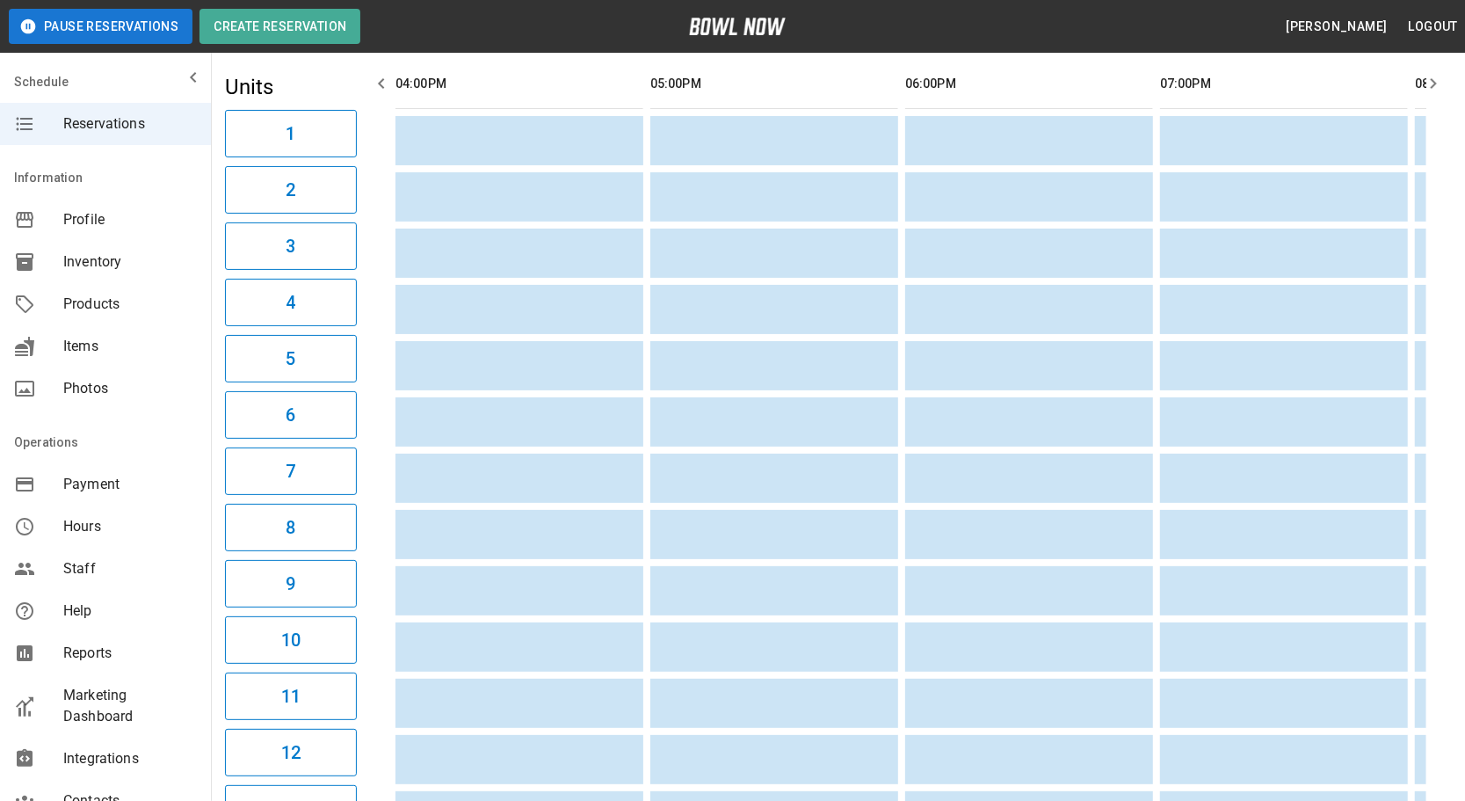
click at [1441, 76] on icon "button" at bounding box center [1433, 83] width 21 height 21
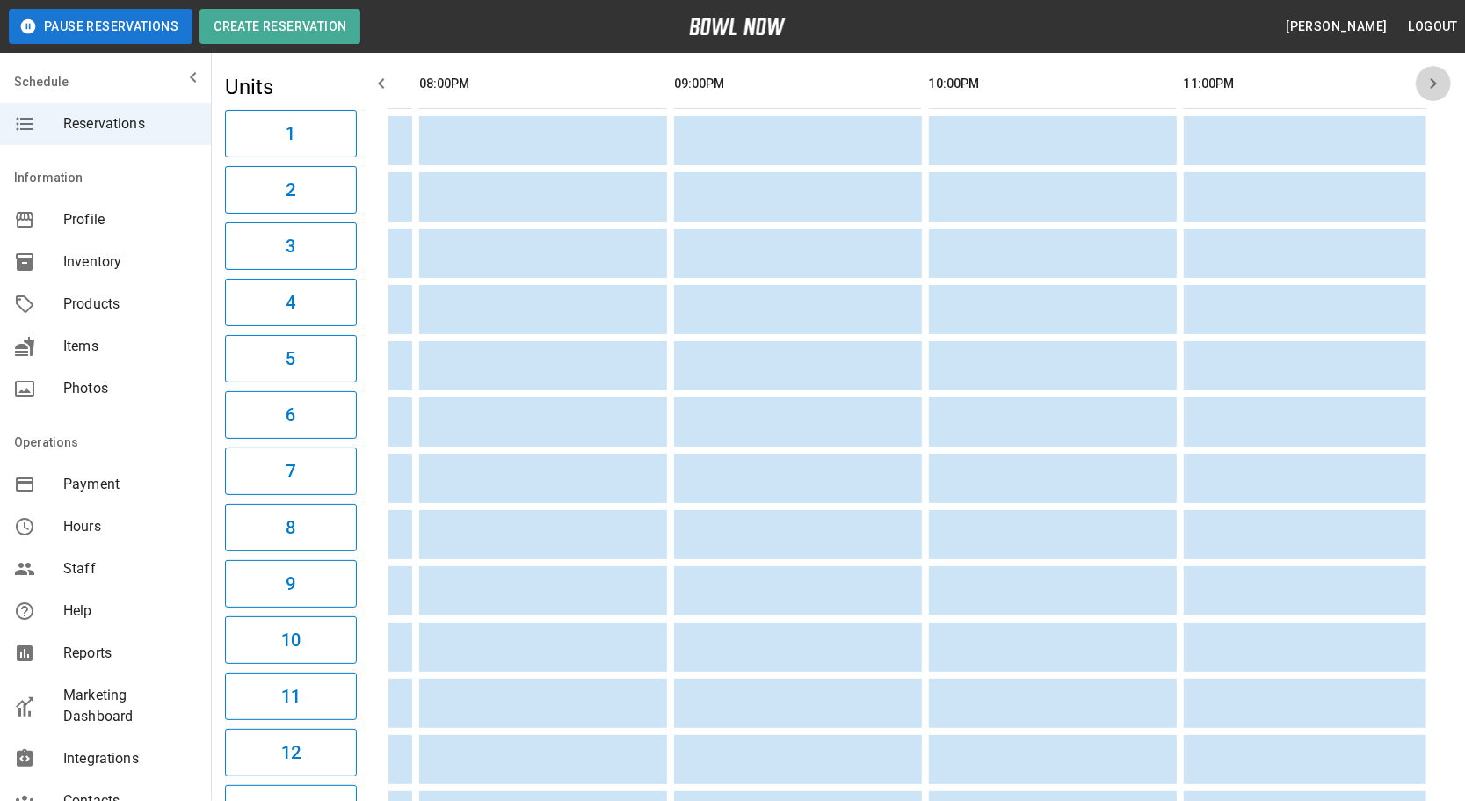
click at [1441, 76] on icon "button" at bounding box center [1433, 83] width 21 height 21
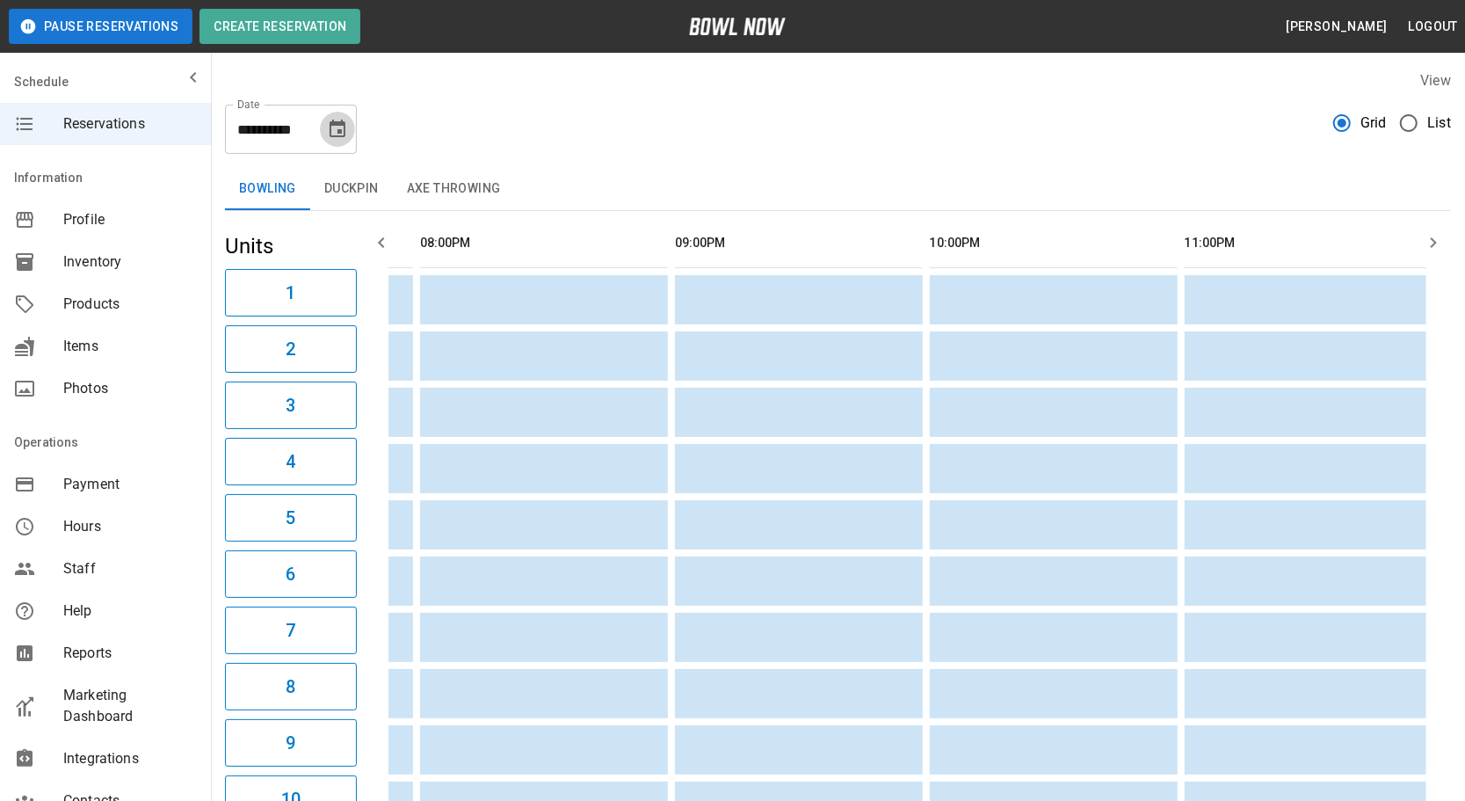
click at [328, 124] on icon "Choose date, selected date is Sep 6, 2025" at bounding box center [337, 129] width 21 height 21
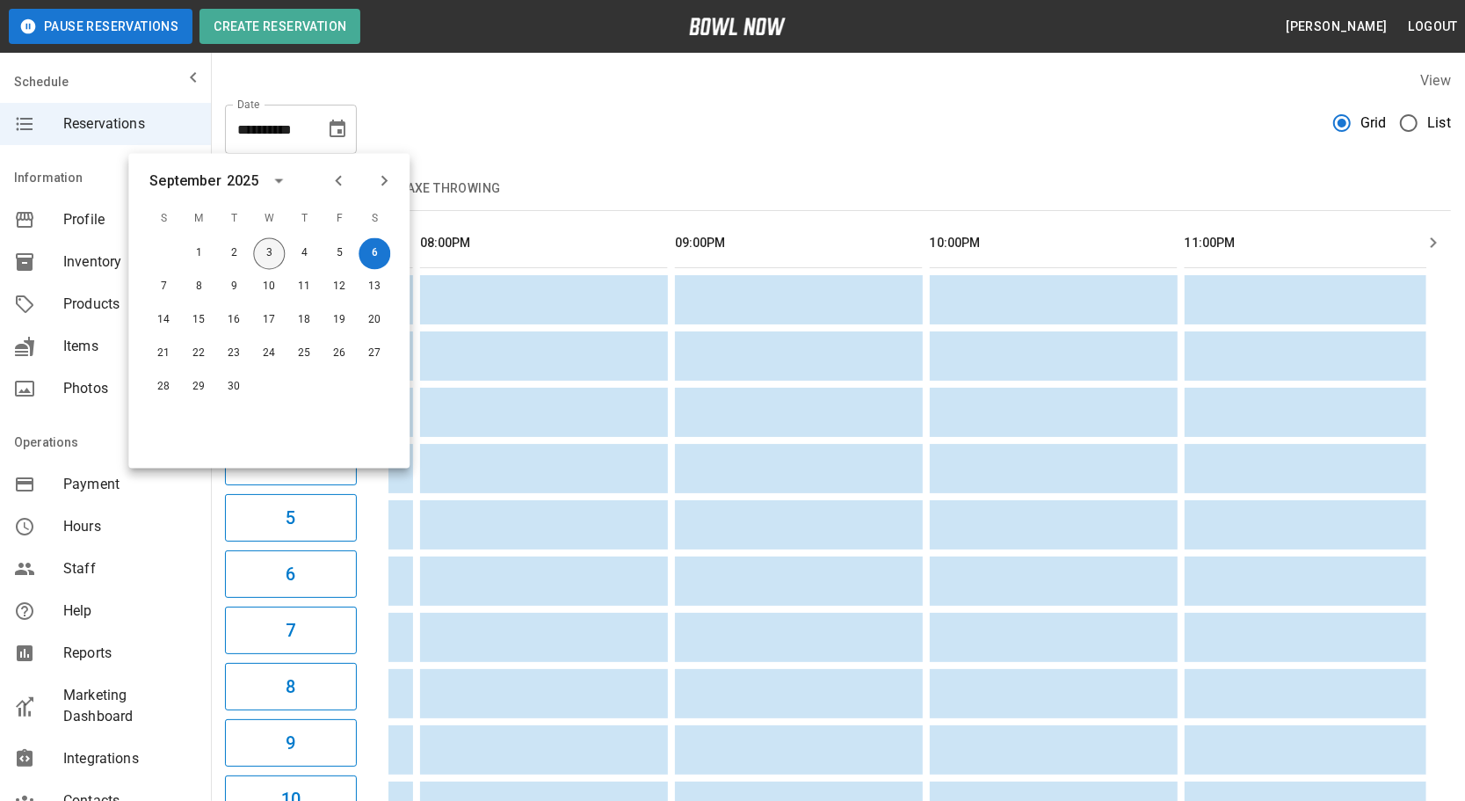
click at [269, 252] on button "3" at bounding box center [269, 254] width 32 height 32
type input "**********"
